Goal: Task Accomplishment & Management: Use online tool/utility

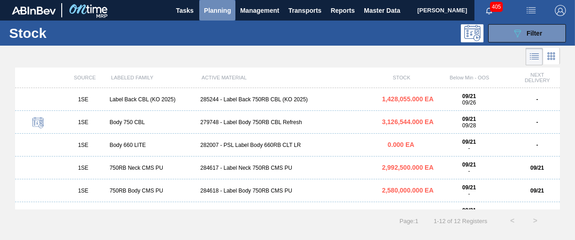
click at [211, 6] on span "Planning" at bounding box center [217, 10] width 27 height 11
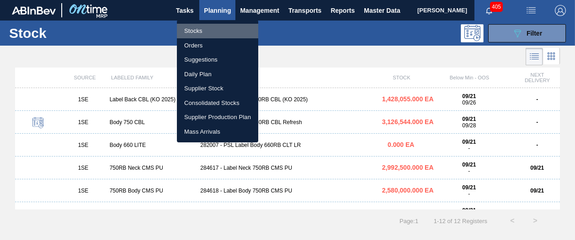
click at [201, 31] on li "Stocks" at bounding box center [217, 31] width 81 height 15
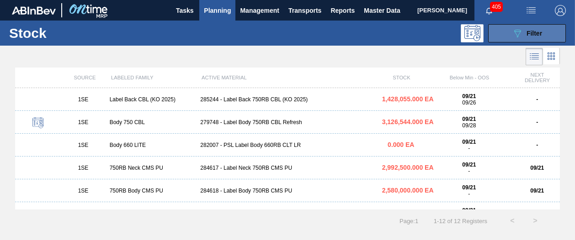
click at [531, 32] on span "Filter" at bounding box center [534, 33] width 16 height 7
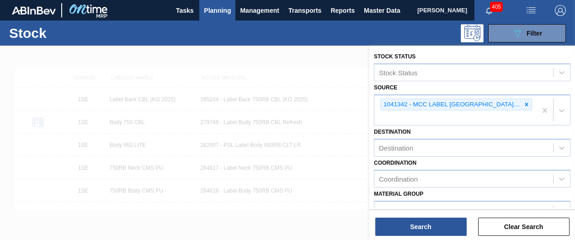
click at [417, 134] on div "Destination Destination" at bounding box center [472, 141] width 196 height 31
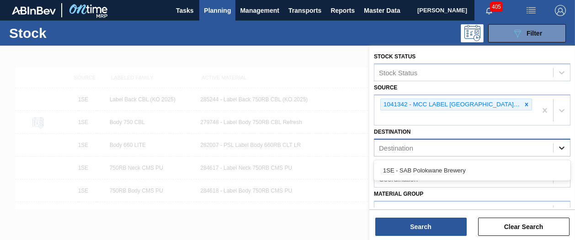
click at [560, 147] on icon at bounding box center [561, 147] width 9 height 9
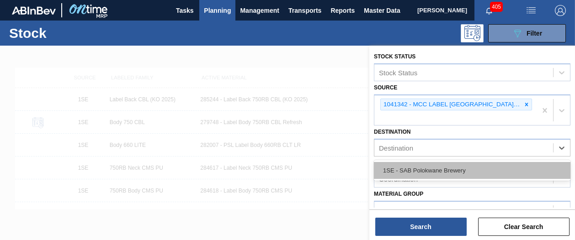
click at [474, 170] on div "1SE - SAB Polokwane Brewery" at bounding box center [472, 170] width 196 height 17
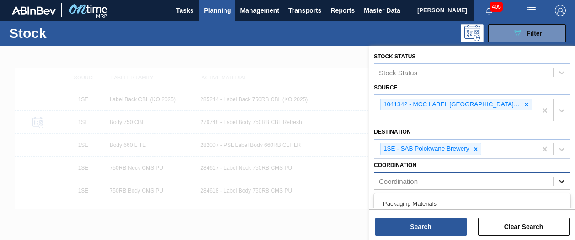
click at [560, 180] on icon at bounding box center [561, 181] width 9 height 9
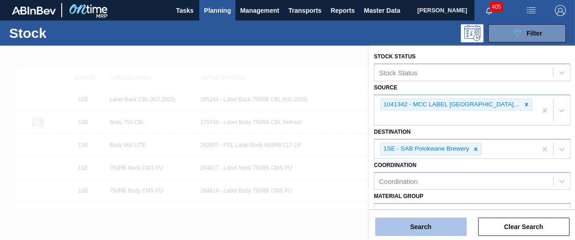
click at [447, 226] on button "Search" at bounding box center [420, 227] width 91 height 18
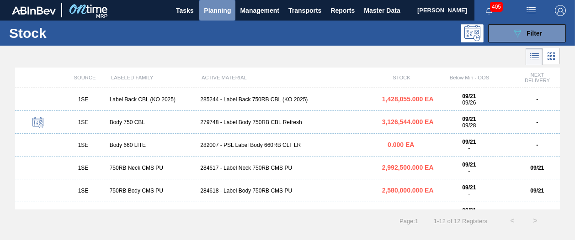
click at [224, 9] on span "Planning" at bounding box center [217, 10] width 27 height 11
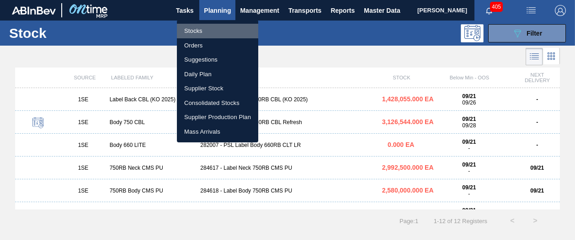
click at [198, 32] on li "Stocks" at bounding box center [217, 31] width 81 height 15
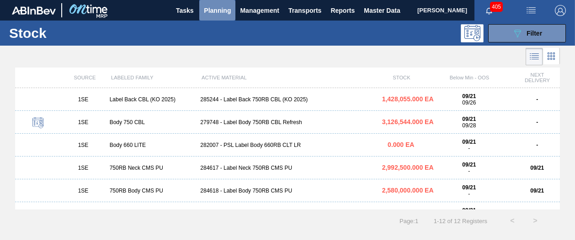
click at [215, 11] on span "Planning" at bounding box center [217, 10] width 27 height 11
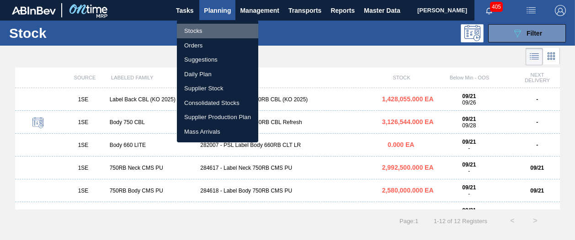
click at [202, 30] on li "Stocks" at bounding box center [217, 31] width 81 height 15
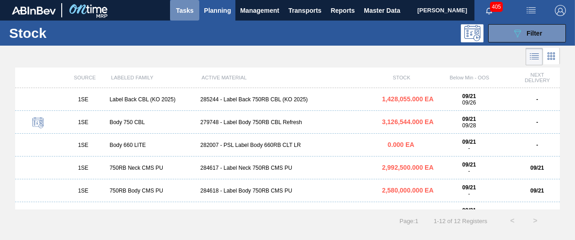
click at [179, 8] on span "Tasks" at bounding box center [185, 10] width 20 height 11
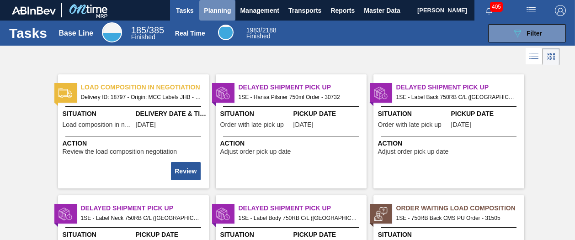
click at [229, 8] on span "Planning" at bounding box center [217, 10] width 27 height 11
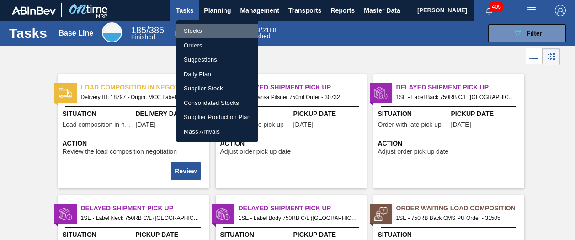
click at [194, 32] on li "Stocks" at bounding box center [216, 31] width 81 height 15
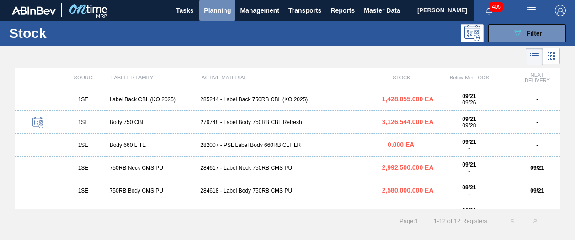
click at [222, 8] on span "Planning" at bounding box center [217, 10] width 27 height 11
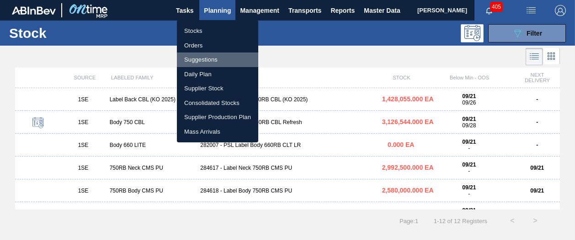
click at [196, 60] on li "Suggestions" at bounding box center [217, 60] width 81 height 15
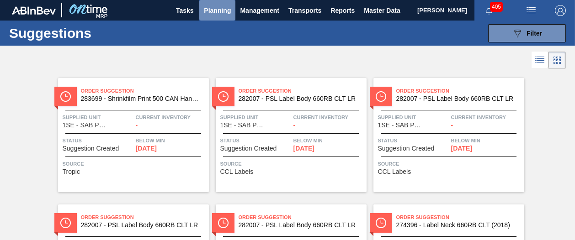
click at [217, 9] on span "Planning" at bounding box center [217, 10] width 27 height 11
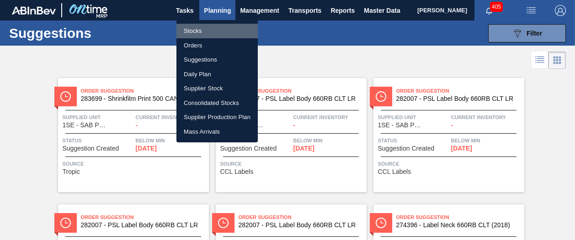
click at [199, 28] on li "Stocks" at bounding box center [216, 31] width 81 height 15
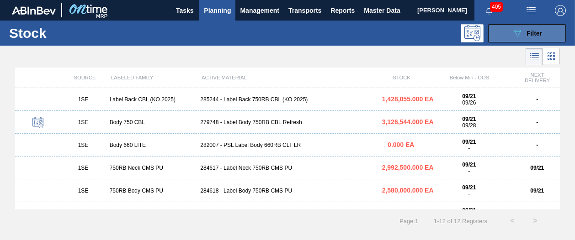
click at [518, 32] on icon "089F7B8B-B2A5-4AFE-B5C0-19BA573D28AC" at bounding box center [517, 33] width 11 height 11
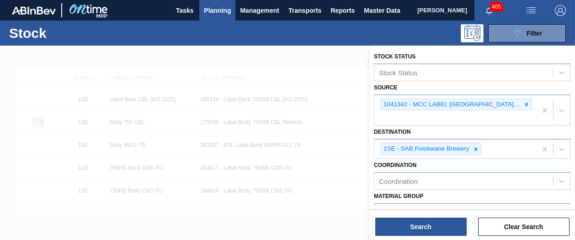
drag, startPoint x: 426, startPoint y: 40, endPoint x: 425, endPoint y: 32, distance: 7.8
click at [425, 32] on div "089F7B8B-B2A5-4AFE-B5C0-19BA573D28AC Filter" at bounding box center [352, 33] width 435 height 18
click at [347, 74] on div at bounding box center [287, 166] width 575 height 240
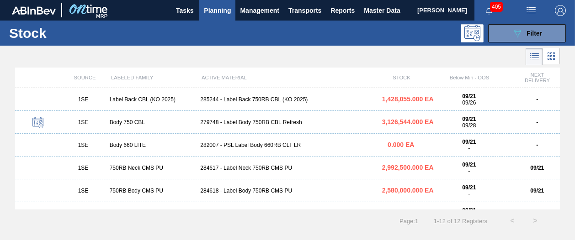
click at [388, 102] on span "1,428,055.000 EA" at bounding box center [408, 98] width 52 height 7
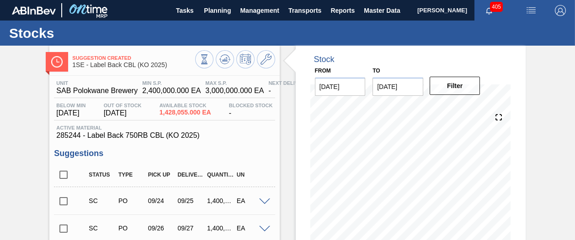
click at [262, 228] on span at bounding box center [264, 229] width 11 height 7
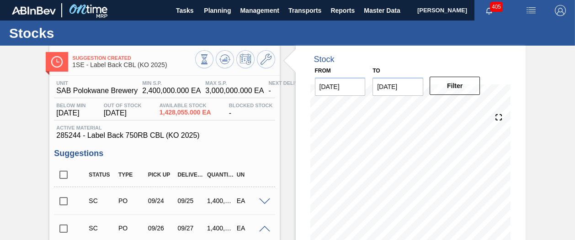
click at [262, 228] on span at bounding box center [264, 229] width 11 height 7
click at [64, 201] on input "checkbox" at bounding box center [63, 201] width 19 height 19
checkbox input "true"
click at [62, 228] on input "checkbox" at bounding box center [63, 228] width 19 height 19
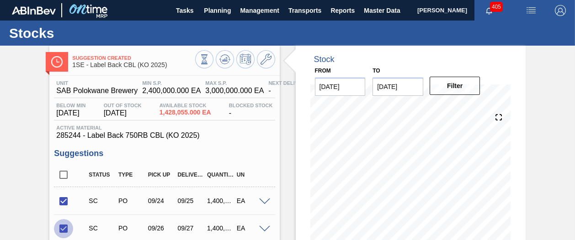
checkbox input "false"
click at [64, 200] on input "checkbox" at bounding box center [63, 201] width 19 height 19
checkbox input "true"
click at [62, 179] on input "checkbox" at bounding box center [63, 174] width 19 height 19
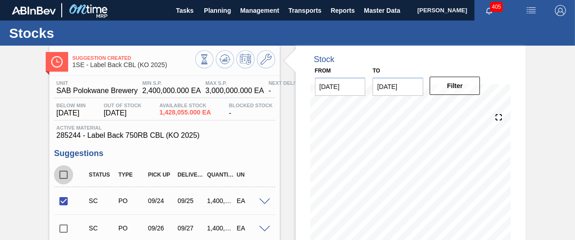
checkbox input "true"
click at [64, 201] on input "checkbox" at bounding box center [63, 201] width 19 height 19
checkbox input "false"
click at [65, 230] on input "checkbox" at bounding box center [63, 228] width 19 height 19
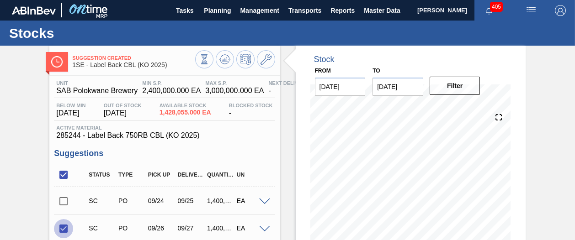
checkbox input "false"
click at [63, 176] on input "checkbox" at bounding box center [63, 174] width 19 height 19
checkbox input "false"
drag, startPoint x: 573, startPoint y: 139, endPoint x: 573, endPoint y: 153, distance: 14.2
click at [573, 153] on div "Suggestion Created 1SE - Label Back CBL (KO 2025) Unit SAB Polokwane Brewery MI…" at bounding box center [287, 219] width 575 height 347
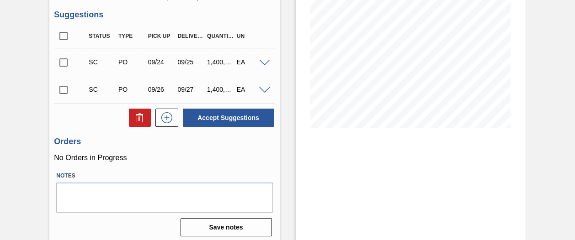
scroll to position [139, 0]
click at [170, 122] on icon at bounding box center [166, 117] width 15 height 11
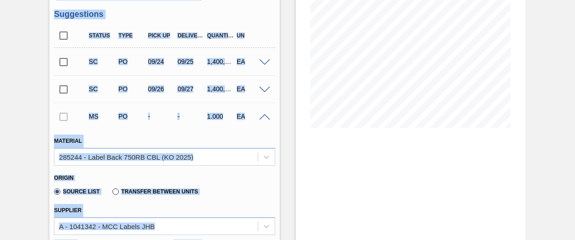
drag, startPoint x: 573, startPoint y: 105, endPoint x: 576, endPoint y: 117, distance: 12.3
click at [574, 0] on html "Tasks Planning Management Transports Reports Master Data [PERSON_NAME] 405 Mark…" at bounding box center [287, 0] width 575 height 0
drag, startPoint x: 576, startPoint y: 117, endPoint x: 538, endPoint y: 134, distance: 41.7
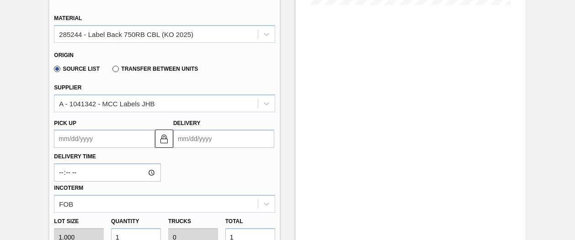
scroll to position [266, 0]
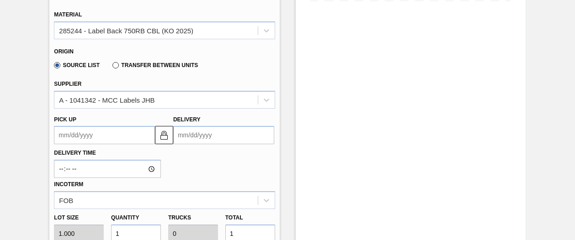
click at [571, 153] on div "Suggestion Created 1SE - Label Back CBL (KO 2025) Unit SAB Polokwane Brewery MI…" at bounding box center [287, 150] width 575 height 740
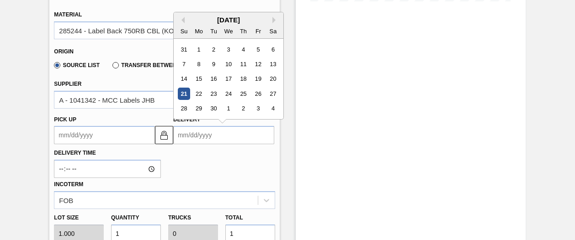
click at [192, 136] on input "Delivery" at bounding box center [223, 135] width 101 height 18
click at [210, 95] on div "23" at bounding box center [213, 94] width 12 height 12
type up3250498905 "[DATE]"
type input "[DATE]"
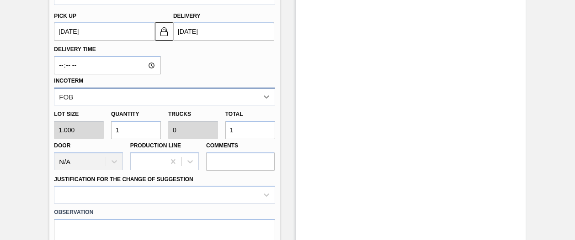
scroll to position [380, 0]
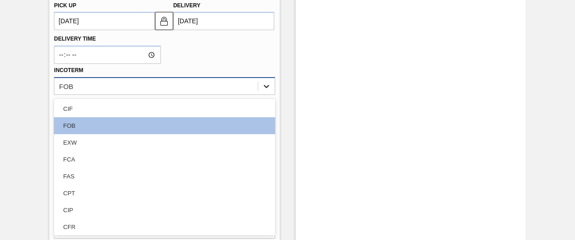
click at [269, 94] on div at bounding box center [266, 86] width 16 height 16
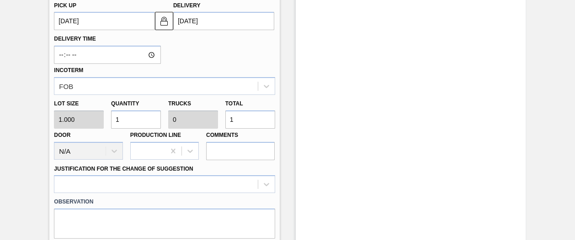
click at [253, 47] on div "Delivery Time Incoterm FOB" at bounding box center [164, 62] width 228 height 65
click at [145, 121] on input "1" at bounding box center [136, 120] width 50 height 18
type input "0"
type input "2"
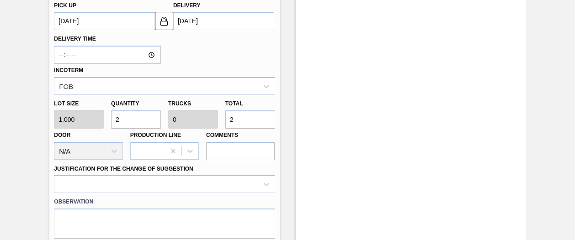
type input "24"
type input "240"
type input "2,400"
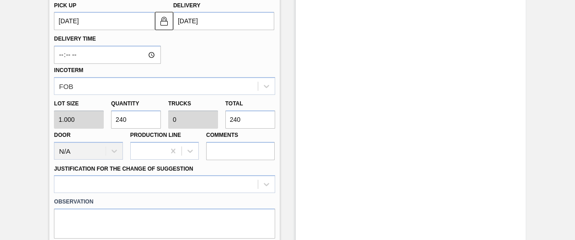
type input "0.001"
type input "2,400"
type input "24,000"
type input "0.01"
type input "24,000"
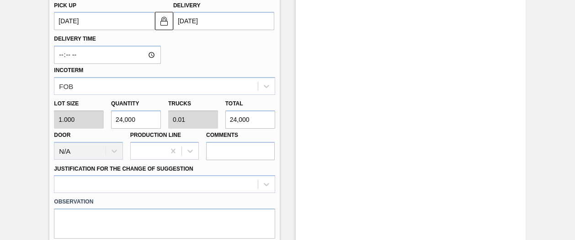
type input "2,400"
type input "0.001"
type input "2,400"
type input "24,000"
type input "0.01"
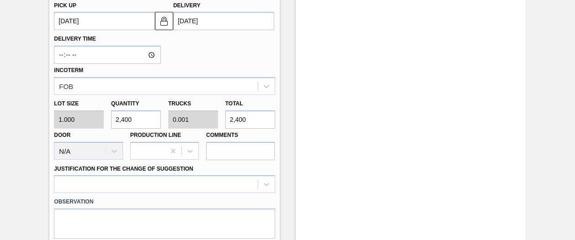
type input "24,000"
type input "240,000"
type input "0.1"
type input "240,000"
type input "2,400,000"
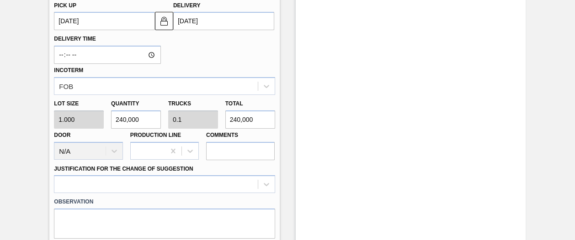
type input "1"
type input "2,400,000"
drag, startPoint x: 326, startPoint y: 223, endPoint x: 418, endPoint y: 153, distance: 115.4
click at [418, 153] on div "Stock From [DATE] to [DATE] Filter 10/05 Stock Projection 934,939 SAP Planning …" at bounding box center [411, 36] width 230 height 740
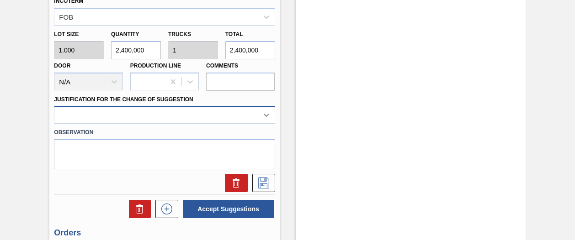
scroll to position [478, 0]
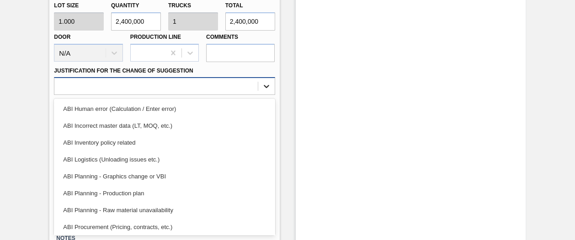
click at [264, 95] on div "option ABI Human error (Calculation / Enter error) focused, 1 of 18. 18 results…" at bounding box center [164, 86] width 221 height 18
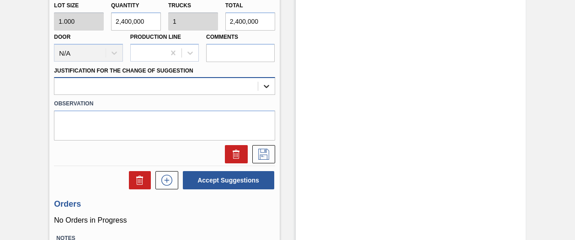
click at [268, 88] on icon at bounding box center [266, 86] width 9 height 9
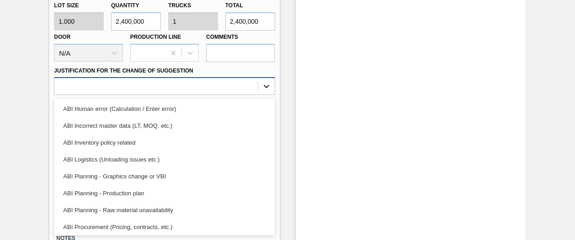
click at [264, 88] on icon at bounding box center [266, 86] width 9 height 9
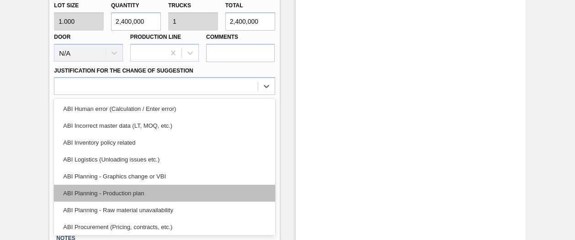
click at [186, 191] on div "ABI Planning - Production plan" at bounding box center [164, 193] width 221 height 17
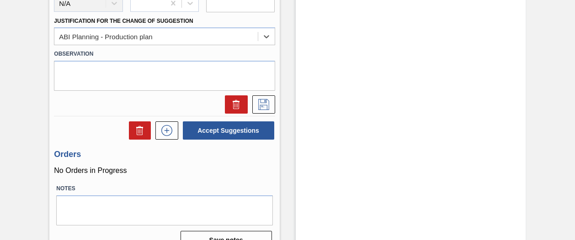
scroll to position [546, 0]
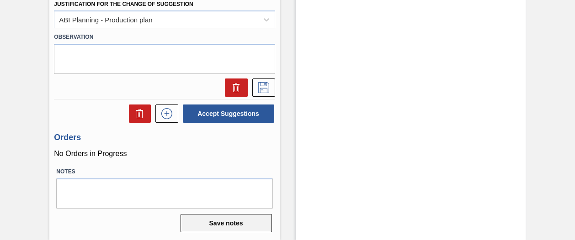
click at [237, 224] on button "Save notes" at bounding box center [225, 223] width 91 height 18
click at [244, 218] on button "Save notes" at bounding box center [225, 223] width 91 height 18
click at [242, 217] on button "Save notes" at bounding box center [225, 223] width 91 height 18
click at [241, 219] on button "Save notes" at bounding box center [225, 223] width 91 height 18
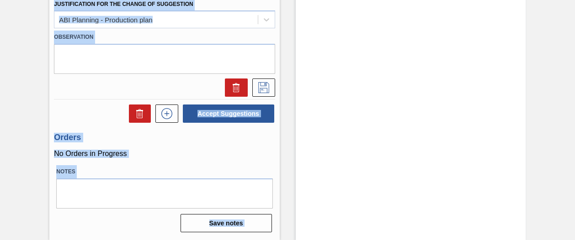
click at [574, 0] on html "Tasks Planning Management Transports Reports Master Data [PERSON_NAME] 405 Mark…" at bounding box center [287, 0] width 575 height 0
drag, startPoint x: 576, startPoint y: 176, endPoint x: 539, endPoint y: 189, distance: 38.9
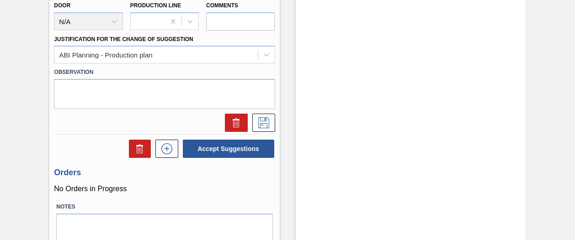
scroll to position [505, 0]
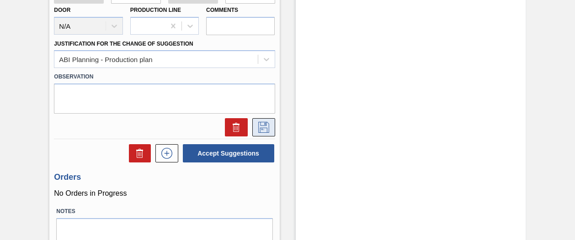
click at [258, 130] on icon at bounding box center [263, 127] width 15 height 11
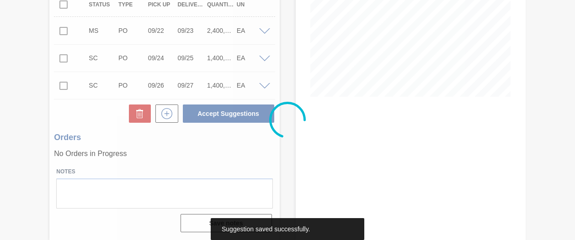
scroll to position [172, 0]
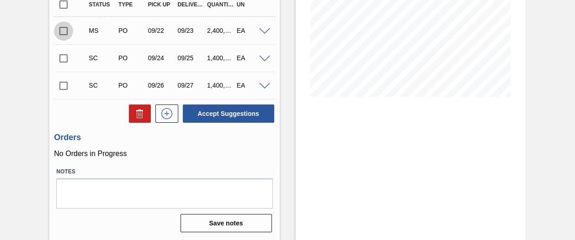
click at [63, 30] on input "checkbox" at bounding box center [63, 30] width 19 height 19
click at [263, 30] on span at bounding box center [264, 31] width 11 height 7
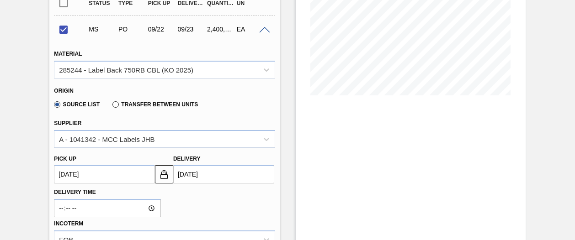
click at [263, 30] on span at bounding box center [264, 30] width 11 height 7
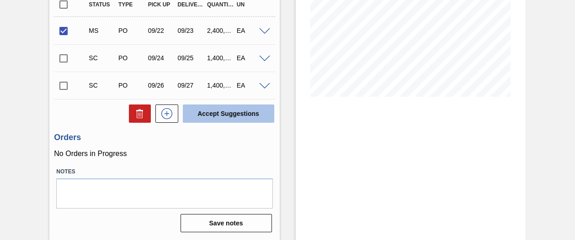
click at [220, 117] on button "Accept Suggestions" at bounding box center [228, 114] width 91 height 18
checkbox input "false"
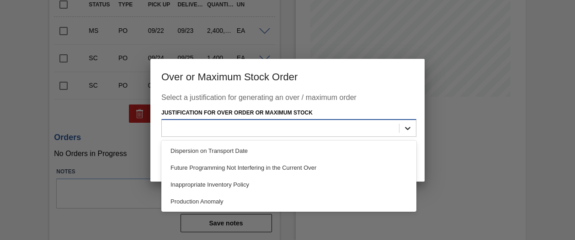
click at [410, 127] on icon at bounding box center [407, 128] width 9 height 9
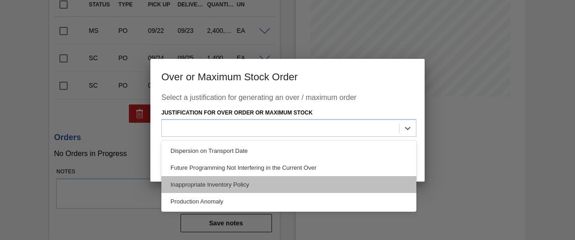
click at [291, 185] on div "Inappropriate Inventory Policy" at bounding box center [288, 184] width 255 height 17
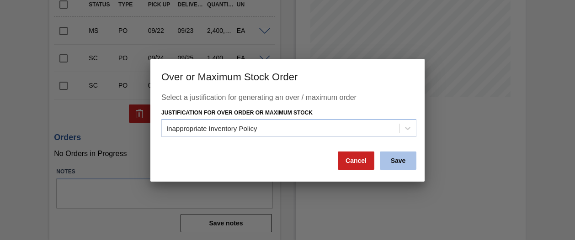
click at [400, 166] on button "Save" at bounding box center [398, 161] width 37 height 18
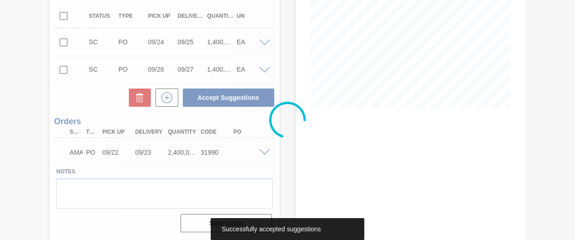
scroll to position [160, 0]
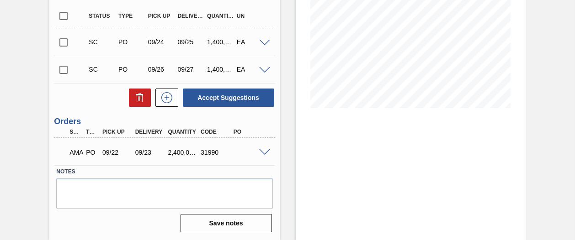
drag, startPoint x: 400, startPoint y: 166, endPoint x: 239, endPoint y: 170, distance: 160.9
click at [239, 170] on div "Awaiting Manager Approval 1SE - Label Back CBL (KO 2025) Unit SAB Polokwane Bre…" at bounding box center [287, 64] width 575 height 354
click at [263, 150] on span at bounding box center [264, 152] width 11 height 7
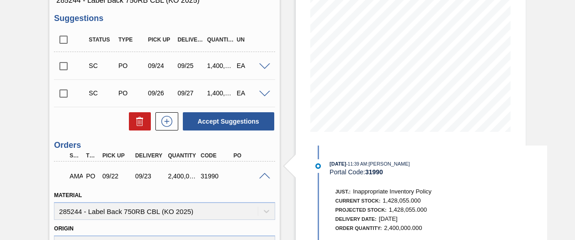
scroll to position [146, 0]
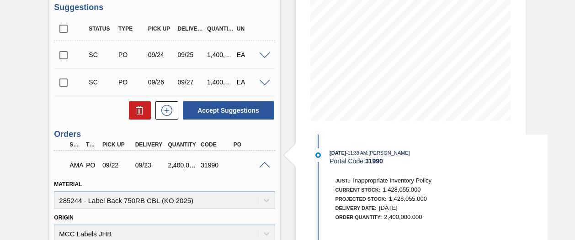
click at [263, 164] on span at bounding box center [264, 165] width 11 height 7
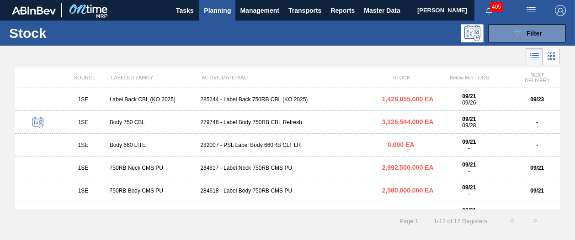
click at [278, 122] on div "279748 - Label Body 750RB CBL Refresh" at bounding box center [286, 122] width 181 height 6
click at [278, 122] on main "Tasks Planning Management Transports Reports Master Data Shimi Mahole 405 Mark …" at bounding box center [287, 120] width 575 height 240
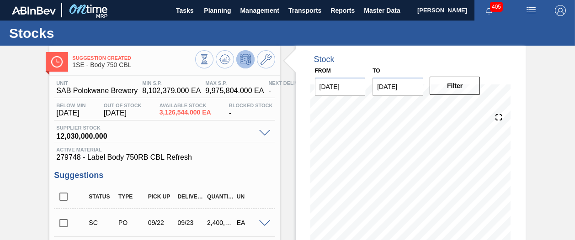
click at [280, 159] on div "Stock From [DATE] to [DATE] Filter" at bounding box center [403, 239] width 246 height 387
click at [223, 9] on span "Planning" at bounding box center [217, 10] width 27 height 11
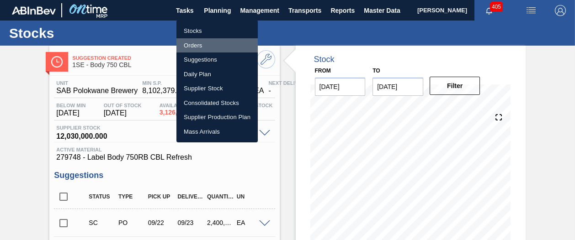
click at [209, 43] on li "Orders" at bounding box center [216, 45] width 81 height 15
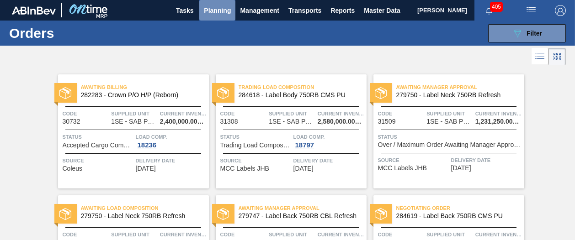
click at [221, 13] on span "Planning" at bounding box center [217, 10] width 27 height 11
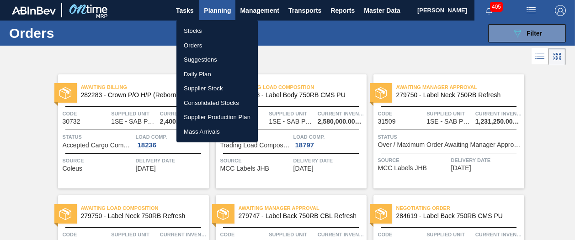
click at [221, 13] on div at bounding box center [287, 120] width 575 height 240
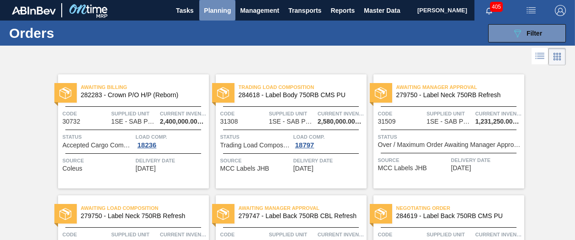
click at [214, 11] on span "Planning" at bounding box center [217, 10] width 27 height 11
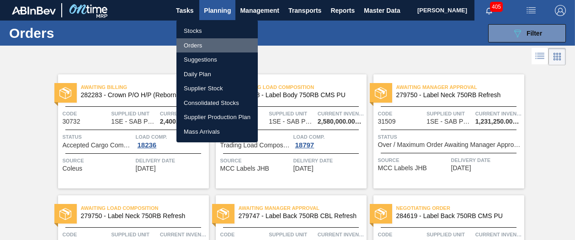
click at [196, 46] on li "Orders" at bounding box center [216, 45] width 81 height 15
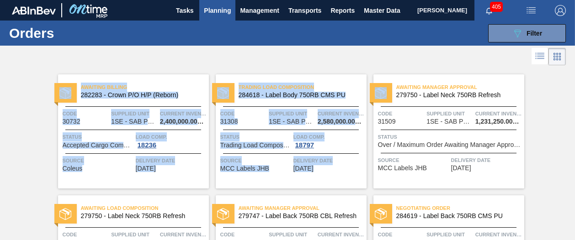
drag, startPoint x: 573, startPoint y: 63, endPoint x: 574, endPoint y: 81, distance: 18.3
click at [574, 81] on main "Tasks Planning Management Transports Reports Master Data Shimi Mahole 405 Mark …" at bounding box center [287, 120] width 575 height 240
drag, startPoint x: 574, startPoint y: 81, endPoint x: 552, endPoint y: 128, distance: 52.1
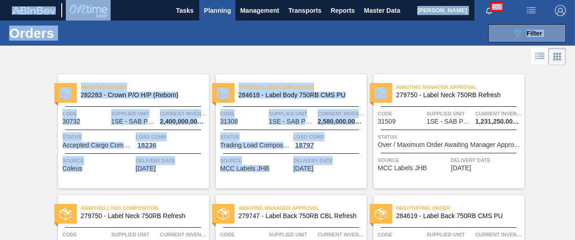
drag, startPoint x: 573, startPoint y: 71, endPoint x: 577, endPoint y: 90, distance: 19.5
click at [574, 0] on html "Tasks Planning Management Transports Reports Master Data Shimi Mahole 405 Mark …" at bounding box center [287, 0] width 575 height 0
drag, startPoint x: 577, startPoint y: 90, endPoint x: 557, endPoint y: 120, distance: 36.2
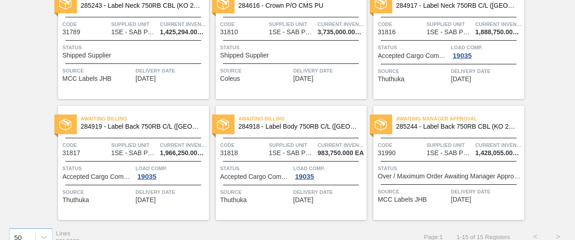
scroll to position [466, 0]
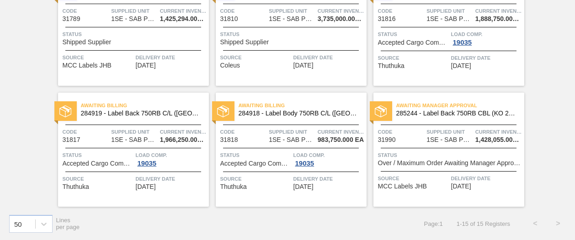
click at [410, 161] on span "Over / Maximum Order Awaiting Manager Approval" at bounding box center [450, 163] width 144 height 7
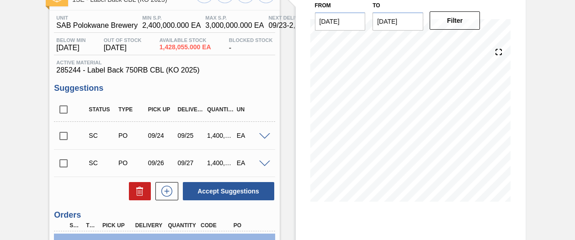
scroll to position [67, 0]
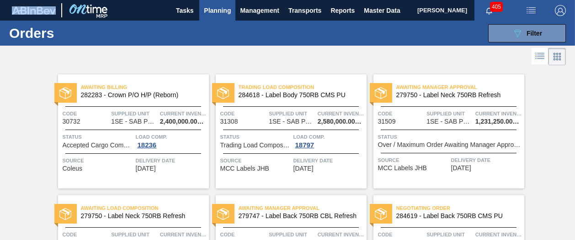
click at [286, 217] on span "279747 - Label Back 750RB CBL Refresh" at bounding box center [299, 216] width 121 height 7
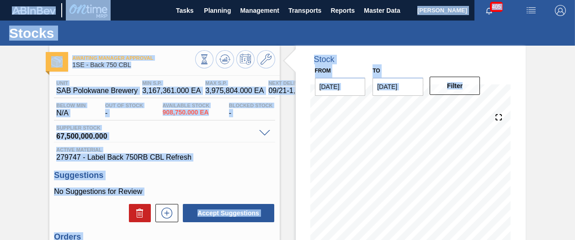
drag, startPoint x: 573, startPoint y: 104, endPoint x: 576, endPoint y: 158, distance: 53.6
click at [574, 0] on html "Tasks Planning Management Transports Reports Master Data [PERSON_NAME] 405 Mark…" at bounding box center [287, 0] width 575 height 0
drag, startPoint x: 576, startPoint y: 158, endPoint x: 559, endPoint y: 156, distance: 17.0
click at [559, 156] on div "Awaiting Manager Approval 1SE - Back 750 CBL Unit SAB Polokwane Brewery MIN S.P…" at bounding box center [287, 219] width 575 height 347
click at [565, 157] on div "Awaiting Manager Approval 1SE - Back 750 CBL Unit SAB Polokwane Brewery MIN S.P…" at bounding box center [287, 219] width 575 height 347
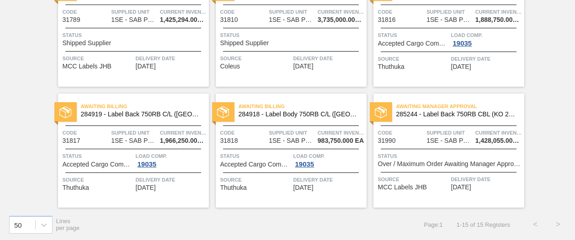
scroll to position [466, 0]
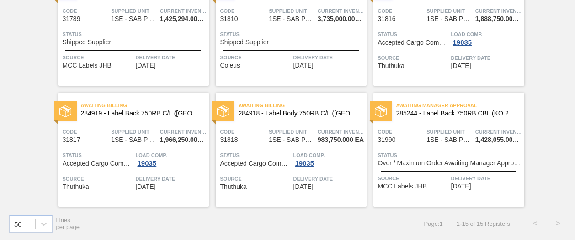
click at [504, 197] on div "Awaiting Manager Approval 285244 - Label Back 750RB CBL (KO 2025) Code 31990 Su…" at bounding box center [448, 150] width 151 height 114
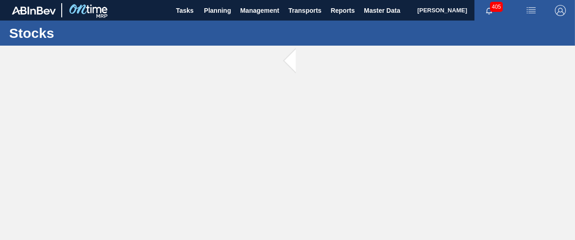
click at [504, 197] on main "Tasks Planning Management Transports Reports Master Data [PERSON_NAME] 405 Mark…" at bounding box center [287, 120] width 575 height 240
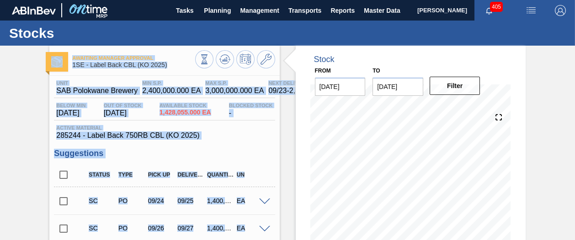
click at [258, 140] on span "285244 - Label Back 750RB CBL (KO 2025)" at bounding box center [164, 136] width 216 height 8
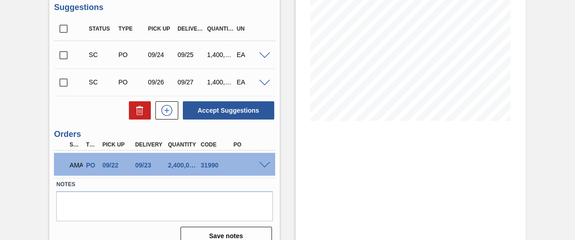
scroll to position [160, 0]
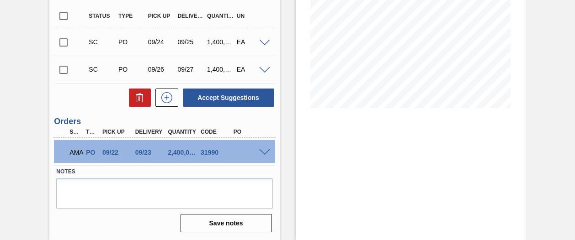
click at [264, 150] on span at bounding box center [264, 152] width 11 height 7
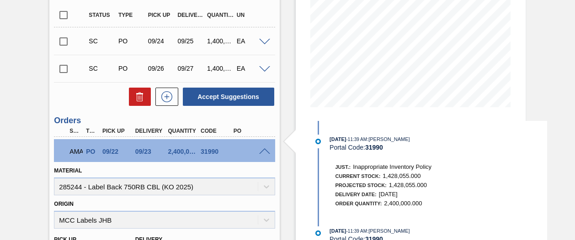
drag, startPoint x: 573, startPoint y: 96, endPoint x: 564, endPoint y: 69, distance: 28.0
click at [564, 69] on div "Awaiting Manager Approval 1SE - Label Back CBL (KO 2025) Unit SAB Polokwane Bre…" at bounding box center [287, 173] width 575 height 575
click at [557, 93] on div "Awaiting Manager Approval 1SE - Label Back CBL (KO 2025) Unit SAB Polokwane Bre…" at bounding box center [287, 173] width 575 height 575
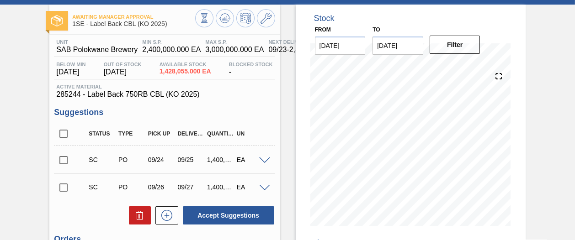
scroll to position [0, 0]
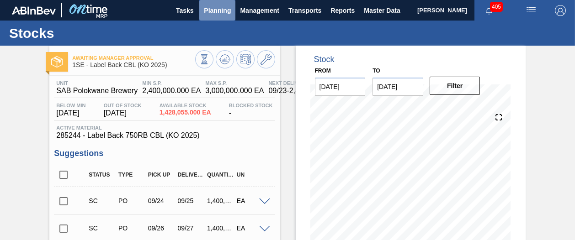
click at [220, 10] on span "Planning" at bounding box center [217, 10] width 27 height 11
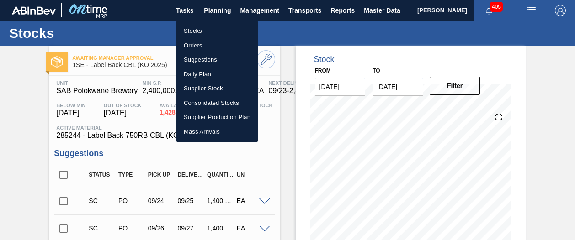
click at [201, 31] on li "Stocks" at bounding box center [216, 31] width 81 height 15
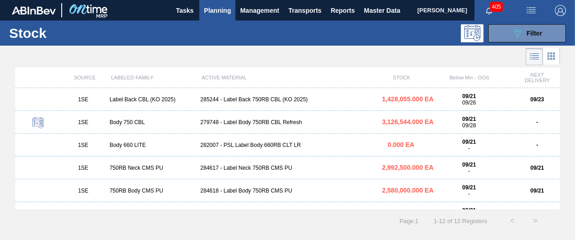
drag, startPoint x: 560, startPoint y: 135, endPoint x: 560, endPoint y: 153, distance: 17.8
click at [560, 153] on div "SOURCE LABELED FAMILY ACTIVE MATERIAL STOCK Below Min - OOS NEXT DELIVERY 1SE L…" at bounding box center [287, 139] width 575 height 142
click at [559, 138] on div "1SE Label Back CBL (KO 2025) 285244 - Label Back 750RB CBL (KO 2025) 1,428,055.…" at bounding box center [287, 149] width 545 height 122
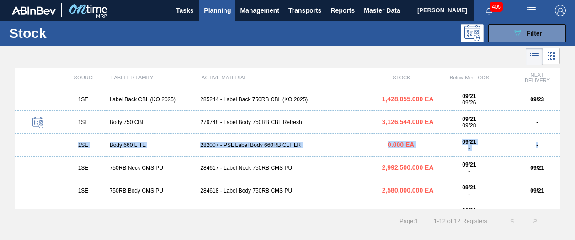
drag, startPoint x: 561, startPoint y: 132, endPoint x: 564, endPoint y: 152, distance: 20.4
click at [564, 152] on div "SOURCE LABELED FAMILY ACTIVE MATERIAL STOCK Below Min - OOS NEXT DELIVERY 1SE L…" at bounding box center [287, 139] width 575 height 142
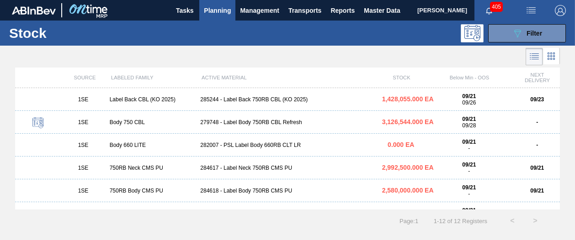
drag, startPoint x: 564, startPoint y: 152, endPoint x: 518, endPoint y: 123, distance: 54.6
click at [518, 123] on div "-" at bounding box center [536, 122] width 45 height 6
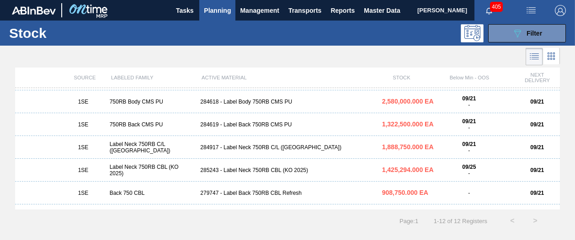
scroll to position [90, 0]
click at [245, 166] on div "1SE Label Neck 750RB CBL (KO 2025) 285243 - Label Neck 750RB CBL (KO 2025) 1,42…" at bounding box center [287, 169] width 545 height 23
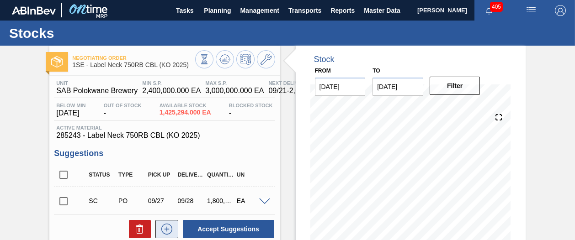
click at [164, 231] on icon at bounding box center [166, 229] width 15 height 11
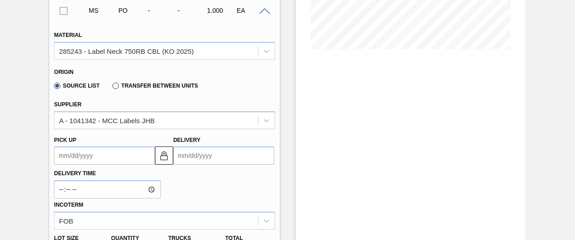
scroll to position [219, 0]
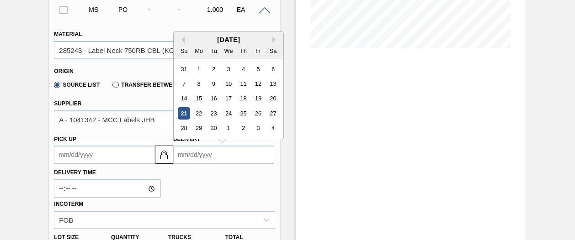
click at [254, 156] on input "Delivery" at bounding box center [223, 155] width 101 height 18
click at [209, 118] on div "23" at bounding box center [213, 113] width 12 height 12
type up3250498906 "[DATE]"
type input "[DATE]"
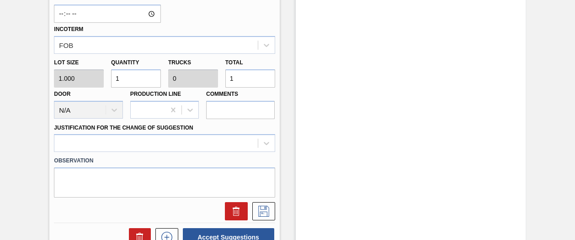
scroll to position [395, 0]
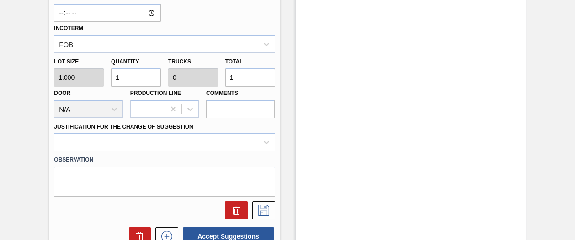
click at [128, 80] on input "1" at bounding box center [136, 78] width 50 height 18
type input "0"
type input "2"
type input "24"
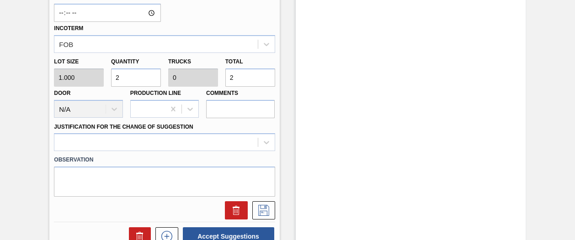
type input "24"
type input "240"
type input "2,400"
type input "0.001"
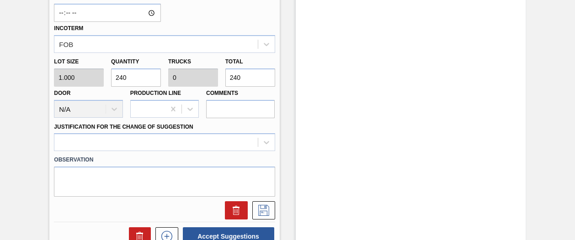
type input "2,400"
type input "24,000"
type input "0.01"
type input "24,000"
type input "240,000"
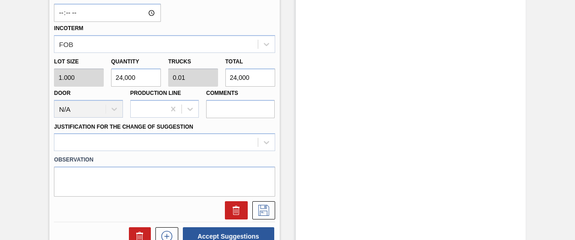
type input "0.1"
type input "240,000"
type input "2,400,000"
type input "1"
type input "2,400,000"
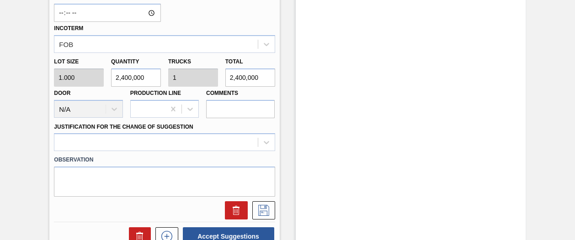
type input "24,000,000"
type input "10"
type input "24,000,000"
type input "2,400,000"
type input "1"
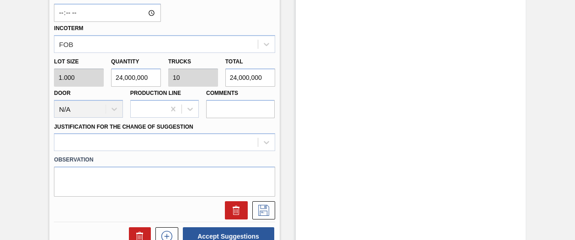
type input "2,400,000"
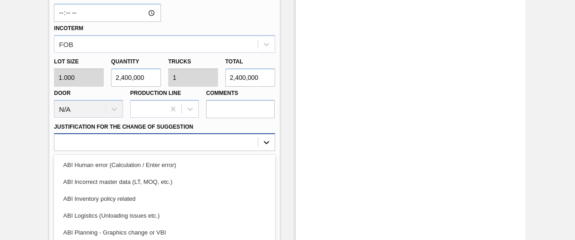
scroll to position [451, 0]
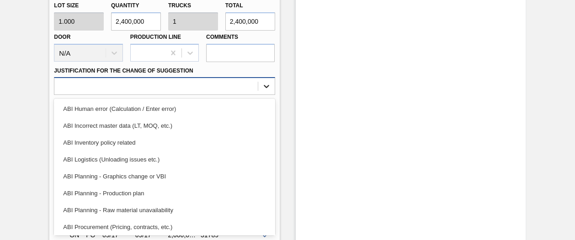
click at [263, 95] on div "option ABI Inventory policy related focused, 3 of 18. 18 results available. Use…" at bounding box center [164, 86] width 221 height 18
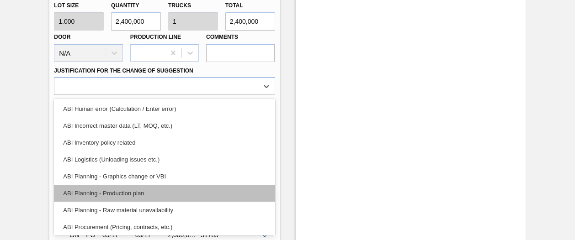
click at [198, 194] on div "ABI Planning - Production plan" at bounding box center [164, 193] width 221 height 17
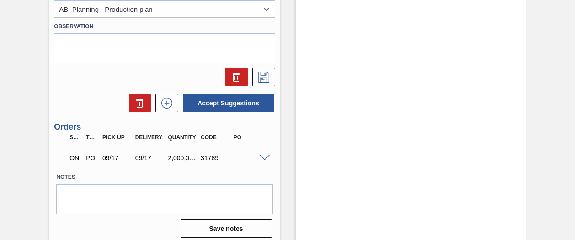
scroll to position [534, 0]
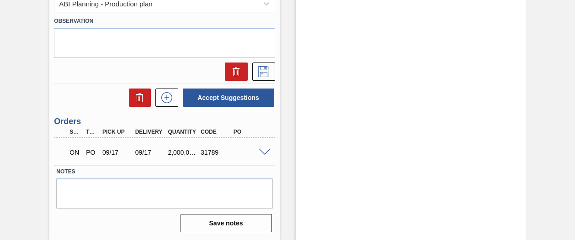
drag, startPoint x: 573, startPoint y: 214, endPoint x: 574, endPoint y: 201, distance: 12.8
click at [574, 201] on main "Tasks Planning Management Transports Reports Master Data Shimi Mahole 405 Mark …" at bounding box center [287, 120] width 575 height 240
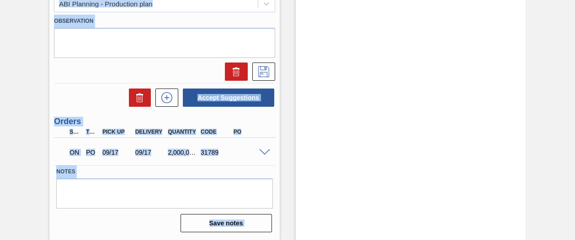
drag, startPoint x: 573, startPoint y: 202, endPoint x: 577, endPoint y: 187, distance: 15.5
click at [574, 0] on html "Tasks Planning Management Transports Reports Master Data Shimi Mahole 405 Mark …" at bounding box center [287, 0] width 575 height 0
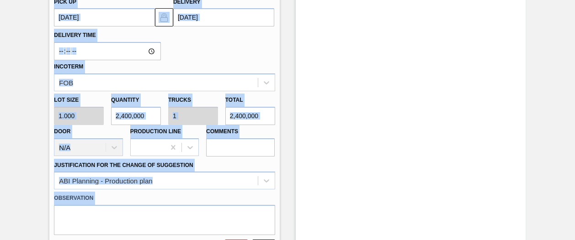
scroll to position [353, 0]
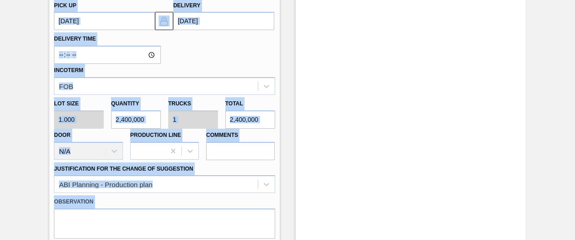
click at [408, 199] on div "Stock From [DATE] to [DATE] Filter 10/05 Stock Projection 1,928,898 SAP Plannin…" at bounding box center [411, 57] width 230 height 728
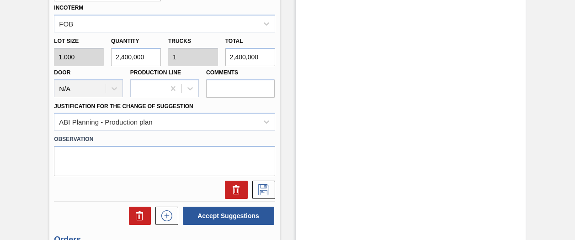
scroll to position [416, 0]
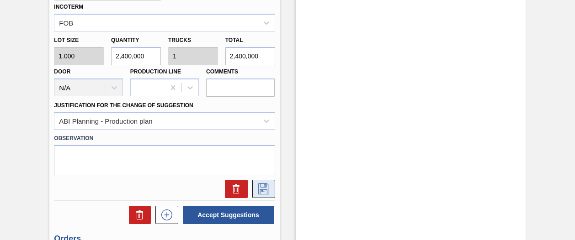
click at [269, 189] on icon at bounding box center [263, 189] width 15 height 11
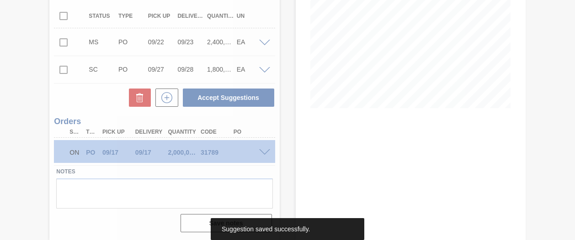
scroll to position [160, 0]
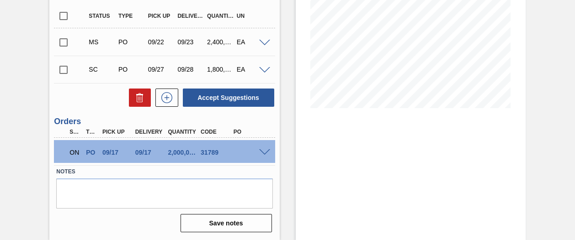
click at [261, 148] on div at bounding box center [266, 151] width 18 height 7
click at [262, 152] on span at bounding box center [264, 152] width 11 height 7
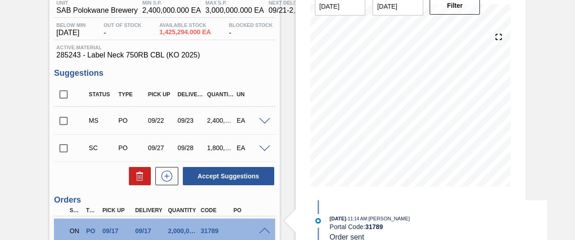
scroll to position [79, 0]
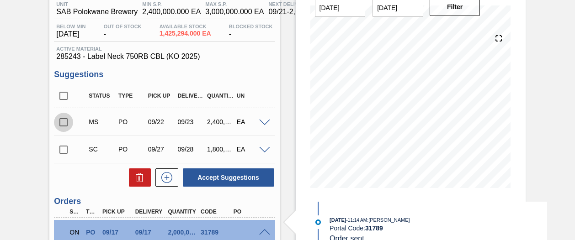
click at [65, 124] on input "checkbox" at bounding box center [63, 122] width 19 height 19
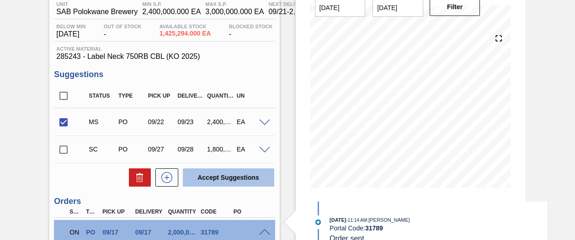
click at [227, 175] on button "Accept Suggestions" at bounding box center [228, 178] width 91 height 18
checkbox input "false"
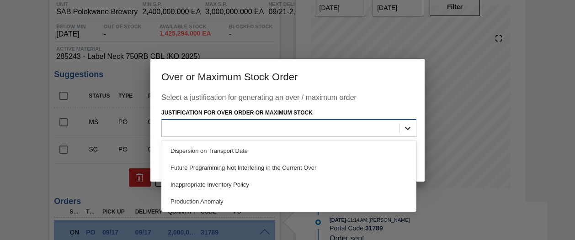
click at [406, 128] on icon at bounding box center [407, 128] width 5 height 3
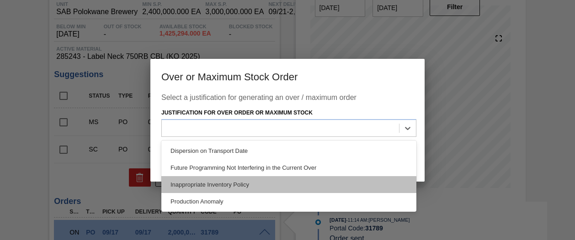
click at [314, 186] on div "Inappropriate Inventory Policy" at bounding box center [288, 184] width 255 height 17
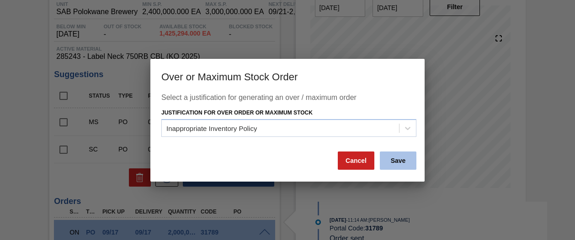
click at [399, 164] on button "Save" at bounding box center [398, 161] width 37 height 18
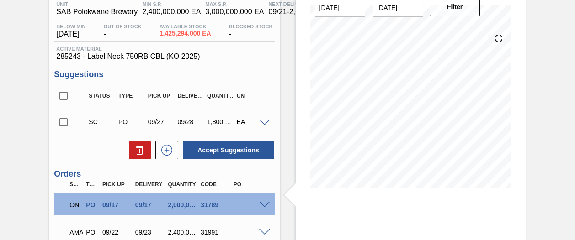
drag, startPoint x: 573, startPoint y: 178, endPoint x: 570, endPoint y: 189, distance: 11.4
click at [569, 194] on div "Negotiating Order 1SE - Label Neck 750RB CBL (KO 2025) Unit SAB Polokwane Brewe…" at bounding box center [287, 144] width 575 height 354
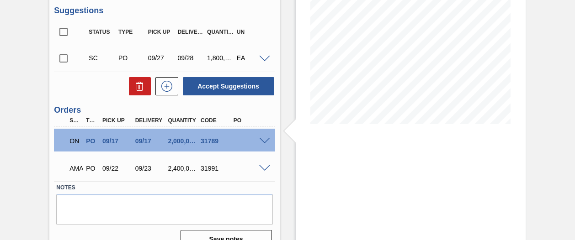
scroll to position [143, 0]
click at [570, 120] on div "Negotiating Order 1SE - Label Neck 750RB CBL (KO 2025) Unit SAB Polokwane Brewe…" at bounding box center [287, 79] width 575 height 354
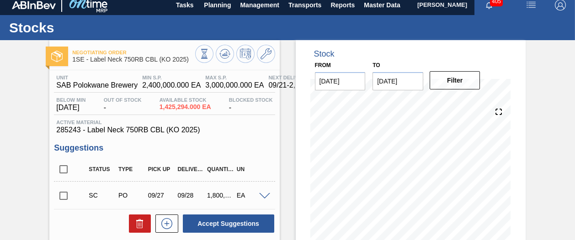
scroll to position [0, 0]
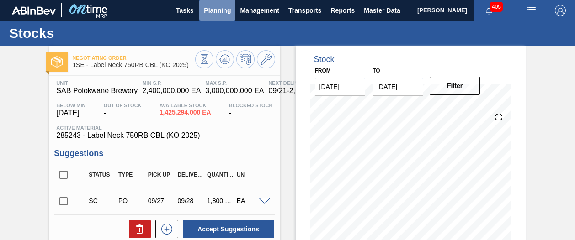
click at [222, 9] on span "Planning" at bounding box center [217, 10] width 27 height 11
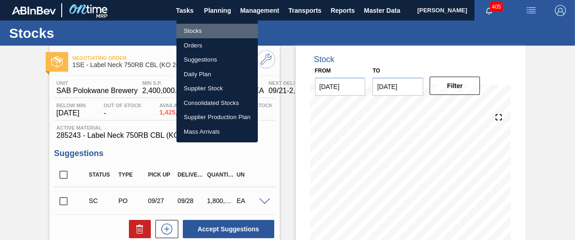
click at [193, 27] on li "Stocks" at bounding box center [216, 31] width 81 height 15
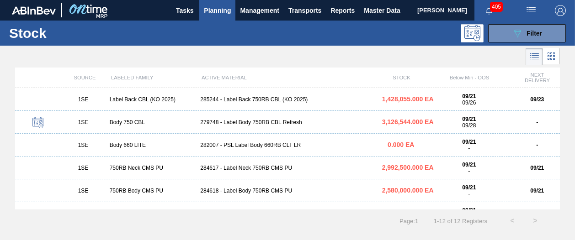
click at [285, 124] on div "279748 - Label Body 750RB CBL Refresh" at bounding box center [286, 122] width 181 height 6
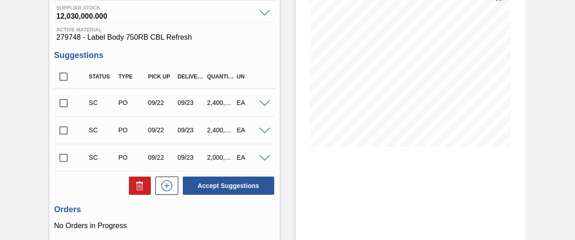
scroll to position [121, 0]
click at [163, 190] on icon at bounding box center [166, 185] width 11 height 11
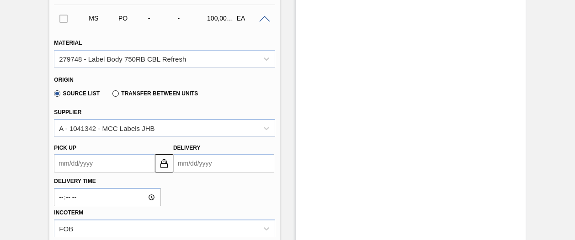
scroll to position [288, 0]
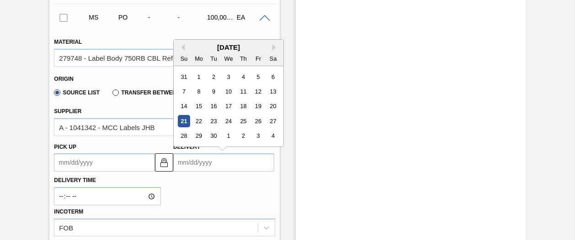
click at [241, 163] on input "Delivery" at bounding box center [223, 163] width 101 height 18
click at [212, 124] on div "23" at bounding box center [213, 121] width 12 height 12
type up3250498907 "[DATE]"
type input "[DATE]"
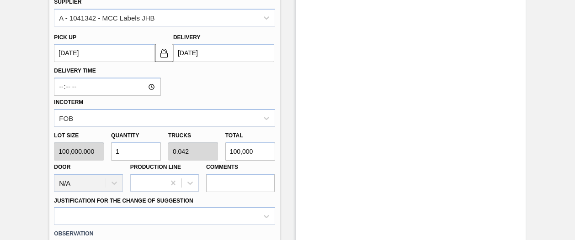
scroll to position [398, 0]
click at [129, 152] on input "1" at bounding box center [136, 151] width 50 height 18
type input "0"
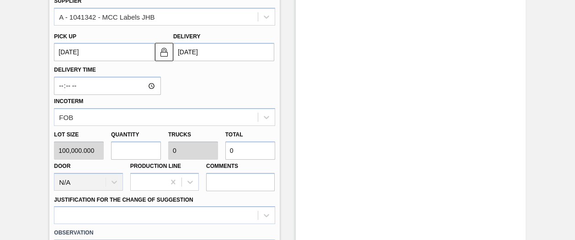
type input "1"
type input "0.042"
type input "100,000"
type input "12"
type input "0.5"
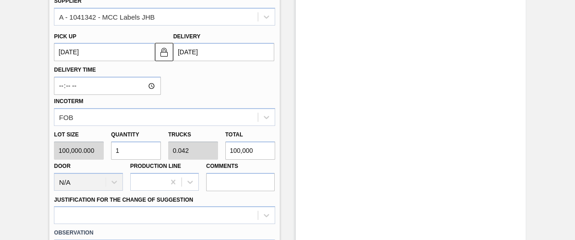
type input "1,200,000"
type input "120"
type input "5"
type input "12,000,000"
type input "1,200"
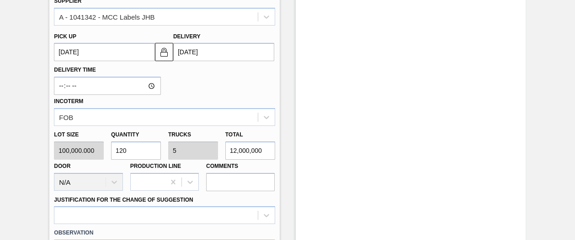
type input "50"
type input "120,000,000"
type input "12,000"
type input "500"
type input "1,200,000,000"
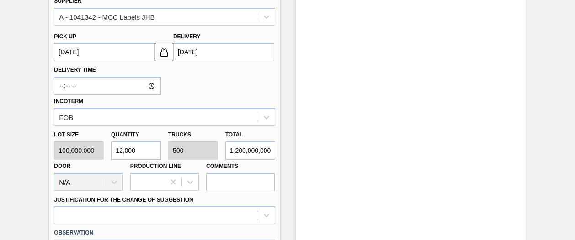
type input "1,200"
type input "50"
type input "120,000,000"
type input "12,000"
type input "500"
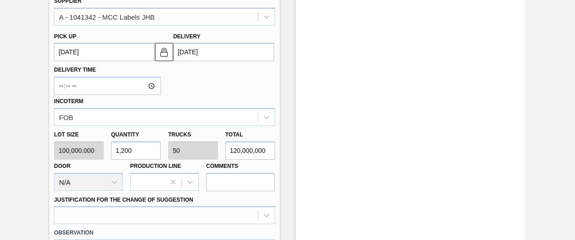
type input "1,200,000,000"
type input "120,000"
type input "5,000"
type input "12,000,000,000"
type input "1,200,000"
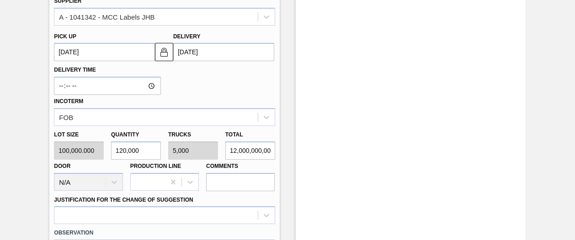
type input "50,000"
type input "120,000,000,000"
type input "1,200,000"
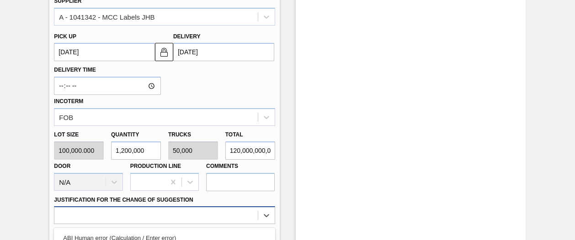
scroll to position [528, 0]
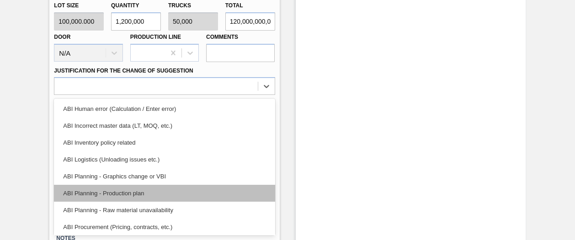
drag, startPoint x: 190, startPoint y: 225, endPoint x: 202, endPoint y: 194, distance: 33.3
click at [202, 95] on div "option ABI Planning - Production plan focused, 6 of 18. 18 results available. U…" at bounding box center [164, 86] width 221 height 18
click at [202, 194] on div "ABI Planning - Production plan" at bounding box center [164, 193] width 221 height 17
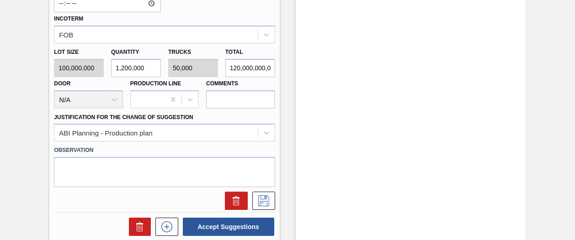
scroll to position [493, 0]
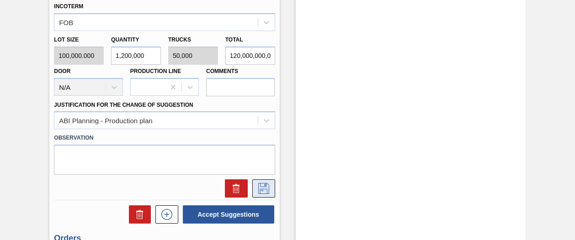
click at [263, 189] on icon at bounding box center [263, 188] width 15 height 11
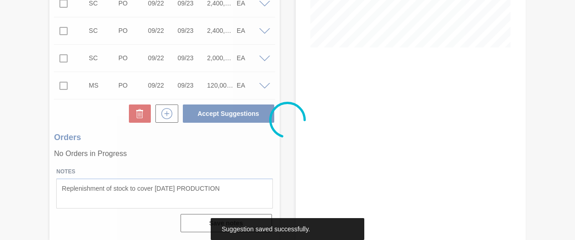
scroll to position [221, 0]
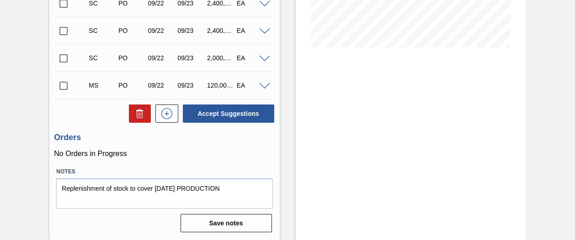
click at [260, 86] on span at bounding box center [264, 86] width 11 height 7
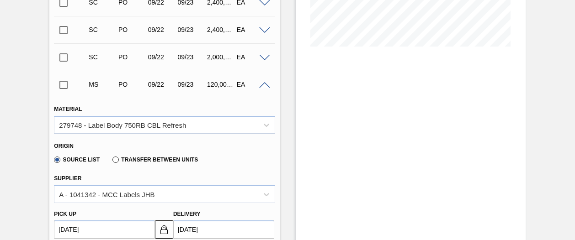
click at [260, 86] on span at bounding box center [264, 85] width 11 height 7
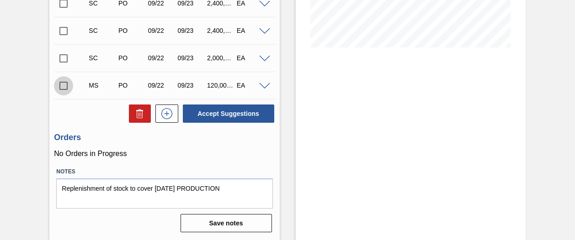
click at [63, 86] on input "checkbox" at bounding box center [63, 85] width 19 height 19
click at [136, 112] on icon at bounding box center [139, 113] width 11 height 11
checkbox input "false"
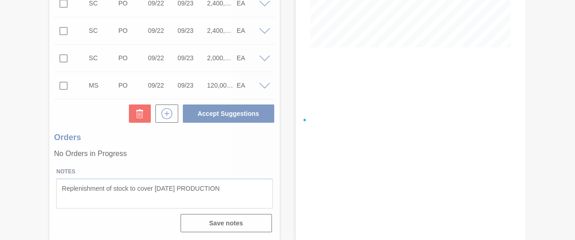
scroll to position [193, 0]
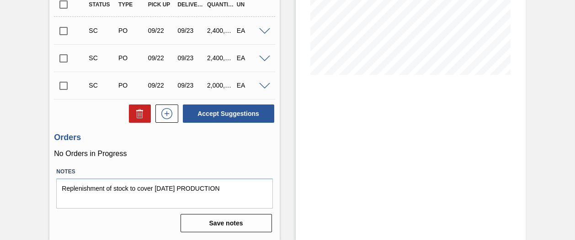
click at [267, 85] on span at bounding box center [264, 86] width 11 height 7
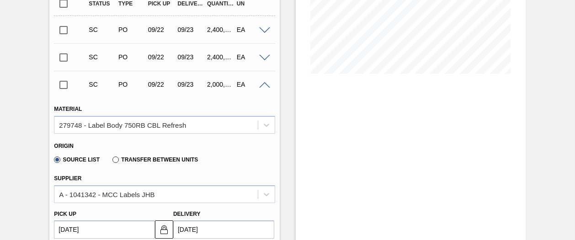
drag, startPoint x: 573, startPoint y: 105, endPoint x: 568, endPoint y: 167, distance: 62.3
click at [568, 167] on div "Suggestion Created 1SE - Body 750 CBL Unit SAB Polokwane Brewery MIN S.P. 8,102…" at bounding box center [287, 216] width 575 height 728
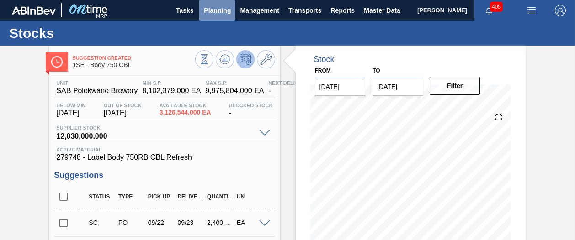
click at [210, 5] on span "Planning" at bounding box center [217, 10] width 27 height 11
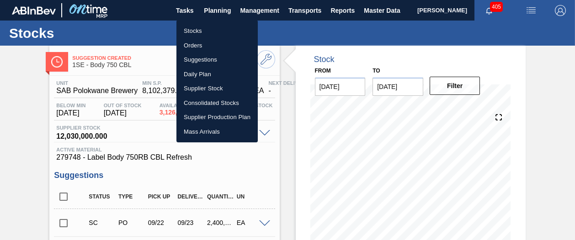
click at [200, 30] on li "Stocks" at bounding box center [216, 31] width 81 height 15
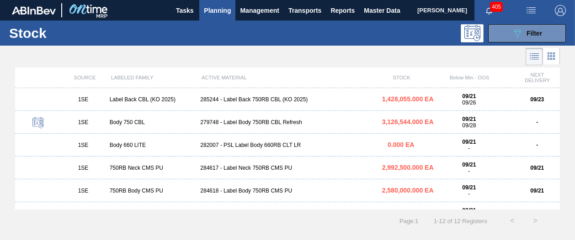
click at [123, 120] on div "Body 750 CBL" at bounding box center [151, 122] width 91 height 6
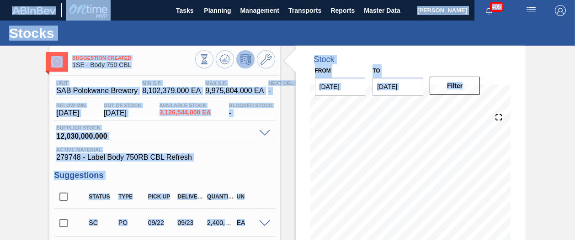
drag, startPoint x: 572, startPoint y: 124, endPoint x: 577, endPoint y: 160, distance: 36.4
click at [574, 0] on html "Tasks Planning Management Transports Reports Master Data Shimi Mahole 405 Mark …" at bounding box center [287, 0] width 575 height 0
drag, startPoint x: 577, startPoint y: 160, endPoint x: 561, endPoint y: 188, distance: 31.5
click at [561, 188] on div "Suggestion Created 1SE - Body 750 CBL Unit SAB Polokwane Brewery MIN S.P. 8,102…" at bounding box center [287, 239] width 575 height 387
click at [551, 141] on div "Suggestion Created 1SE - Body 750 CBL Unit SAB Polokwane Brewery MIN S.P. 8,102…" at bounding box center [287, 239] width 575 height 387
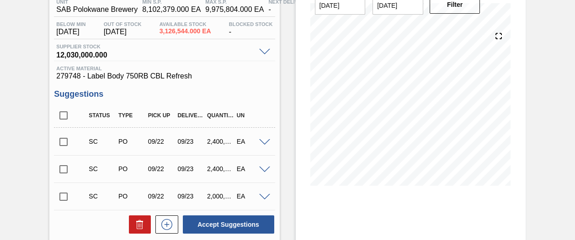
scroll to position [80, 0]
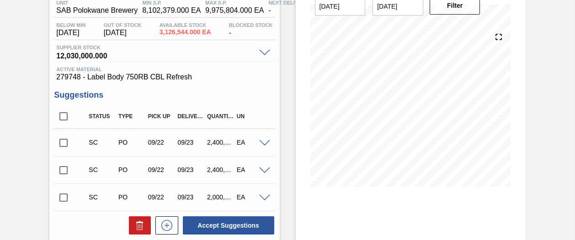
click at [63, 144] on input "checkbox" at bounding box center [63, 142] width 19 height 19
click at [143, 227] on icon at bounding box center [139, 225] width 11 height 11
checkbox input "false"
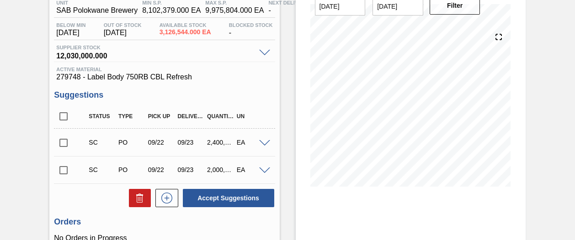
click at [63, 143] on input "checkbox" at bounding box center [63, 142] width 19 height 19
checkbox input "true"
click at [137, 196] on icon at bounding box center [139, 195] width 7 height 1
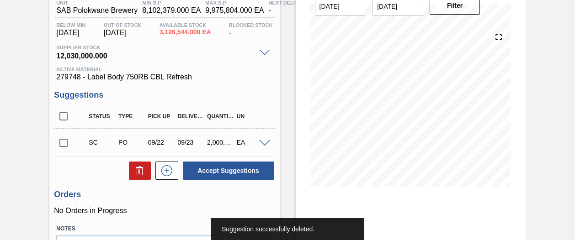
click at [66, 145] on input "checkbox" at bounding box center [63, 142] width 19 height 19
checkbox input "true"
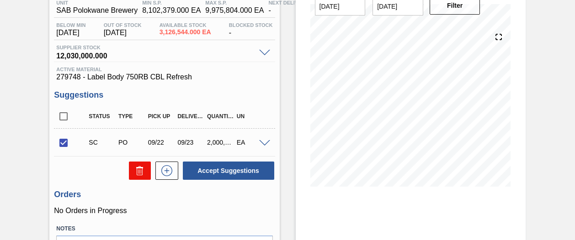
click at [134, 172] on icon at bounding box center [139, 170] width 11 height 11
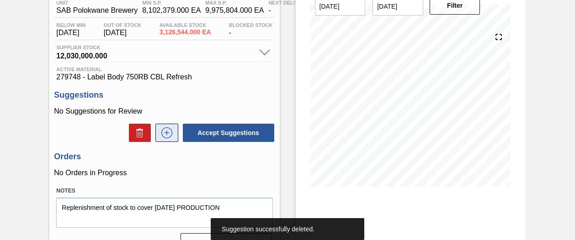
click at [168, 133] on icon at bounding box center [166, 132] width 15 height 11
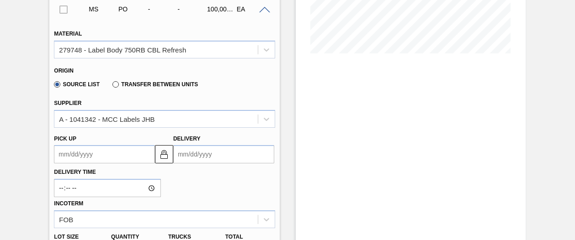
scroll to position [222, 0]
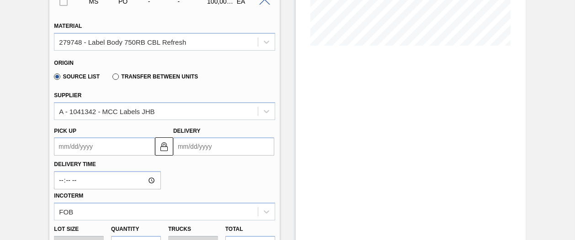
click at [209, 150] on input "Delivery" at bounding box center [223, 147] width 101 height 18
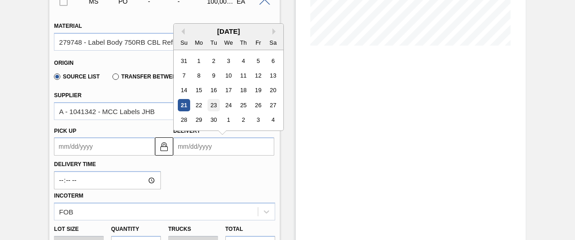
click at [211, 105] on div "23" at bounding box center [213, 105] width 12 height 12
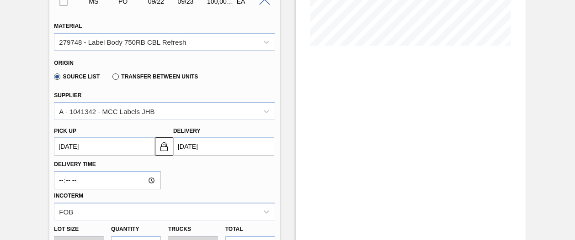
type up3250498908 "[DATE]"
type input "[DATE]"
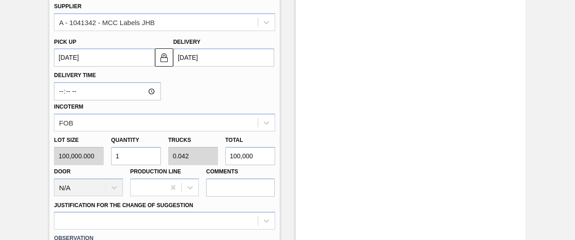
scroll to position [323, 0]
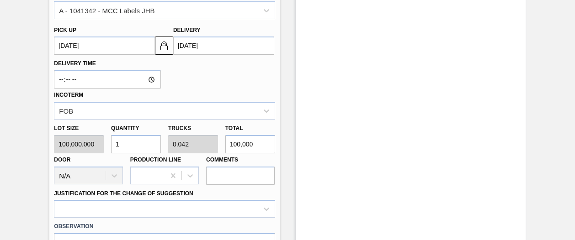
click at [148, 144] on input "1" at bounding box center [136, 144] width 50 height 18
type input "0"
type input "1"
type input "0.042"
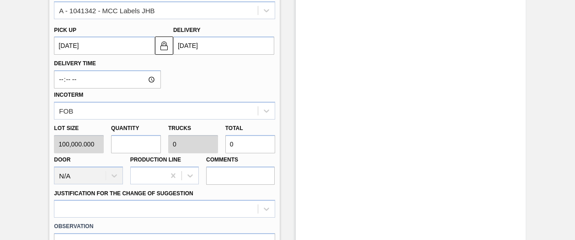
type input "100,000"
type input "12"
type input "0.5"
type input "1,200,000"
type input "120"
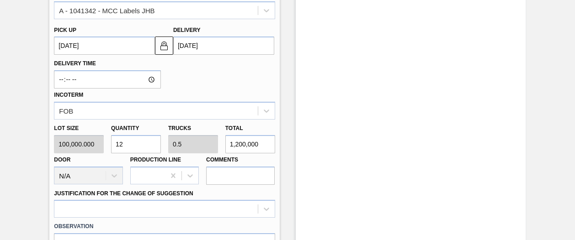
type input "5"
type input "12,000,000"
type input "1,200"
type input "50"
type input "120,000,000"
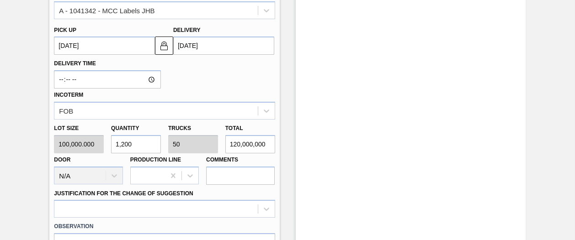
type input "12,000"
type input "500"
type input "1,200,000,000"
type input "120,000"
type input "5,000"
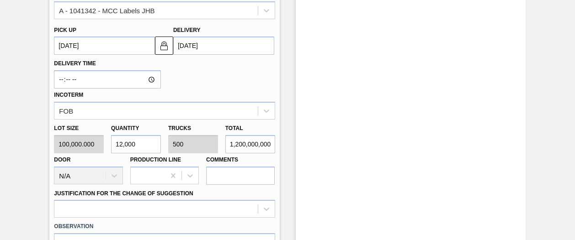
type input "12,000,000,000"
type input "1,200,000"
type input "50,000"
type input "120,000,000,000"
type input "1,200,000"
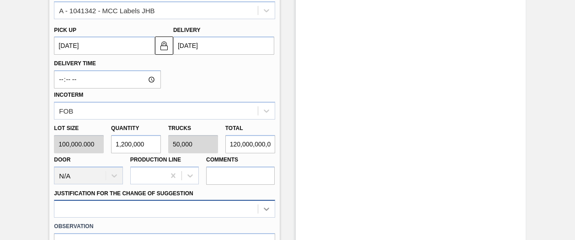
click at [261, 209] on div at bounding box center [164, 209] width 221 height 18
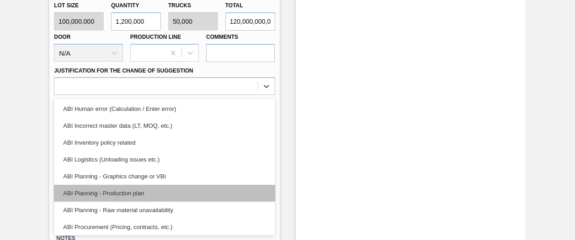
click at [222, 191] on div "ABI Planning - Production plan" at bounding box center [164, 193] width 221 height 17
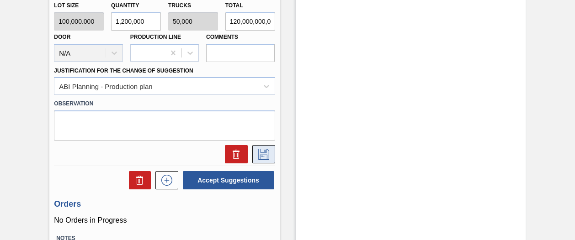
click at [259, 155] on icon at bounding box center [263, 154] width 15 height 11
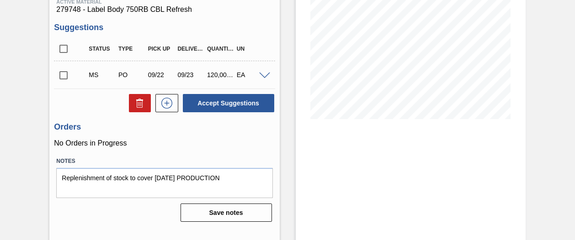
scroll to position [153, 0]
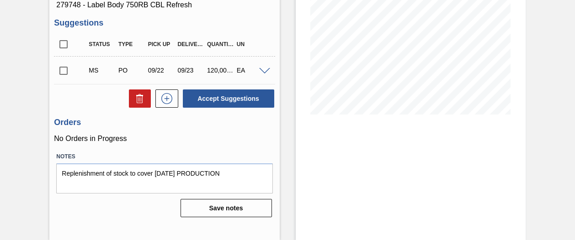
click at [62, 71] on input "checkbox" at bounding box center [63, 70] width 19 height 19
checkbox input "true"
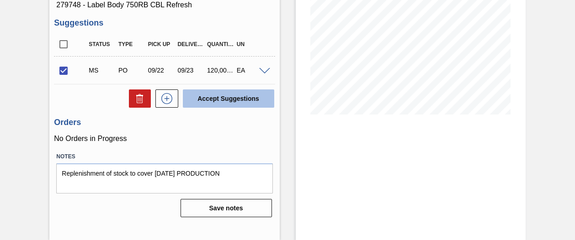
click at [206, 100] on button "Accept Suggestions" at bounding box center [228, 99] width 91 height 18
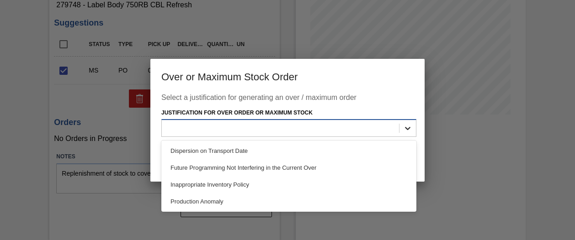
click at [404, 127] on icon at bounding box center [407, 128] width 9 height 9
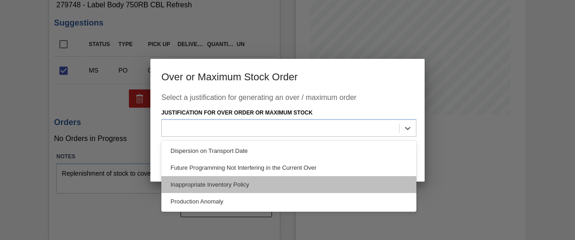
click at [294, 182] on div "Inappropriate Inventory Policy" at bounding box center [288, 184] width 255 height 17
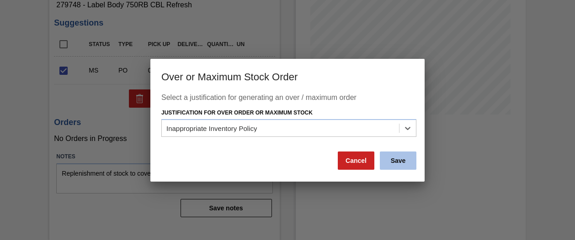
click at [394, 158] on button "Save" at bounding box center [398, 161] width 37 height 18
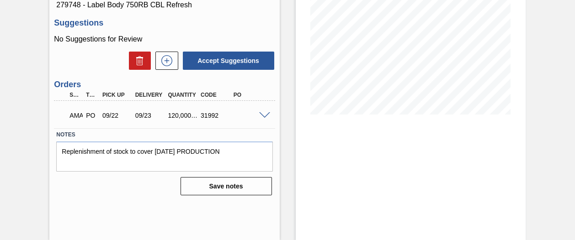
click at [261, 113] on span at bounding box center [264, 115] width 11 height 7
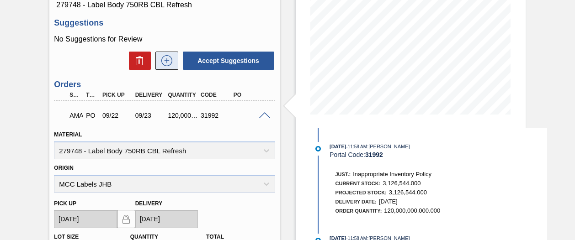
click at [168, 63] on icon at bounding box center [166, 60] width 15 height 11
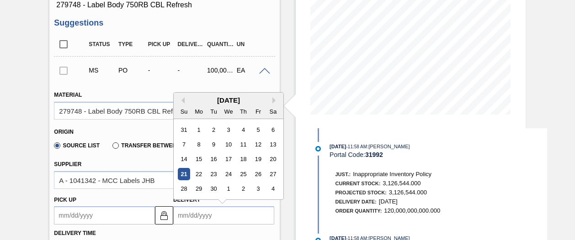
click at [191, 212] on input "Delivery" at bounding box center [223, 216] width 101 height 18
click at [215, 175] on div "23" at bounding box center [213, 174] width 12 height 12
type up3250498909 "[DATE]"
type input "[DATE]"
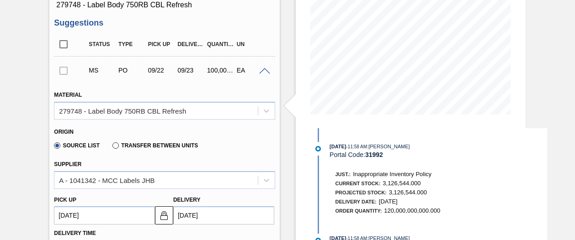
drag, startPoint x: 573, startPoint y: 83, endPoint x: 567, endPoint y: 116, distance: 34.0
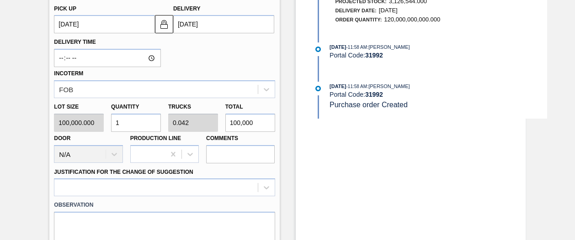
scroll to position [345, 0]
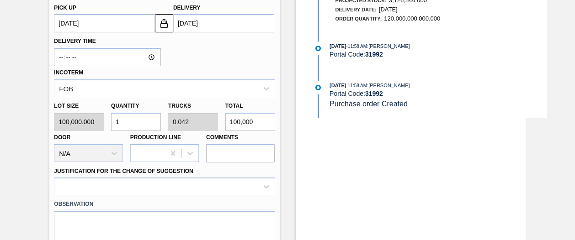
click at [134, 127] on input "1" at bounding box center [136, 122] width 50 height 18
type input "0"
type input "1"
type input "0.042"
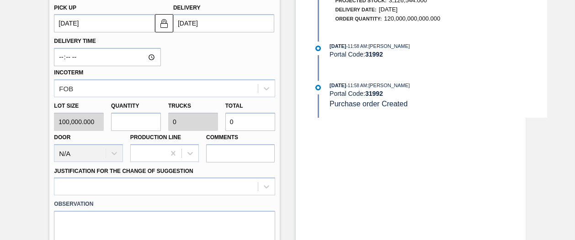
type input "100,000"
type input "12"
type input "0.5"
type input "1,200,000"
type input "120"
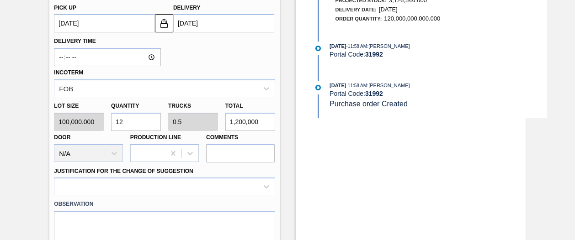
type input "5"
type input "12,000,000"
type input "1,200"
type input "50"
type input "120,000,000"
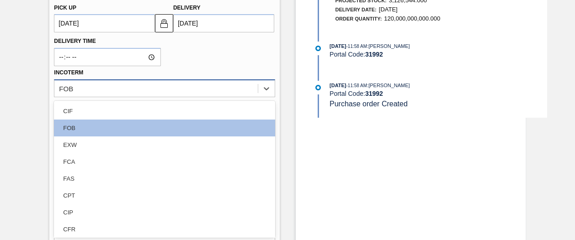
click at [184, 85] on div "FOB" at bounding box center [155, 88] width 203 height 13
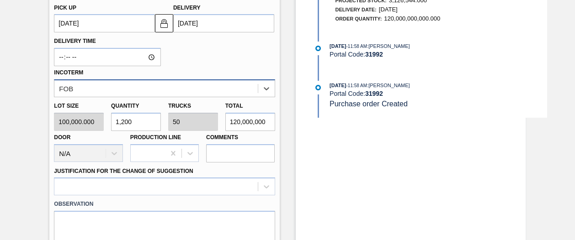
click at [175, 88] on div "FOB" at bounding box center [155, 88] width 203 height 13
click at [144, 121] on input "1,200" at bounding box center [136, 122] width 50 height 18
type input "12,000"
type input "500"
type input "1,200,000,000"
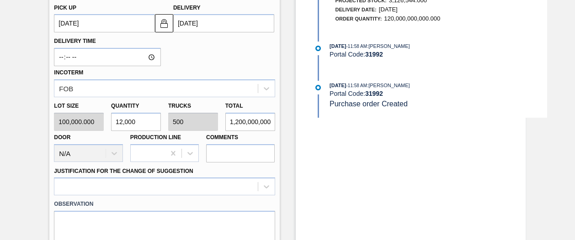
type input "120,000"
type input "5,000"
type input "12,000,000,000"
type input "1,200,000"
type input "50,000"
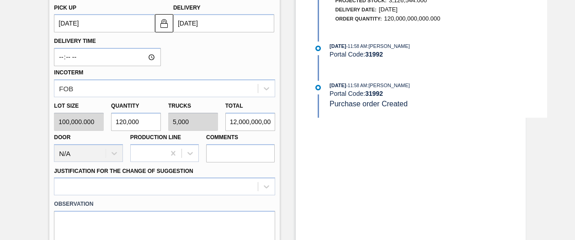
type input "120,000,000,000"
type input "1,200,000"
click at [266, 186] on div at bounding box center [164, 187] width 221 height 18
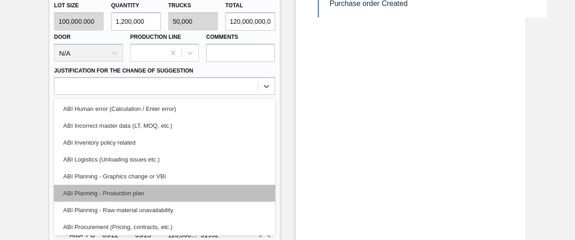
click at [200, 191] on div "ABI Planning - Production plan" at bounding box center [164, 193] width 221 height 17
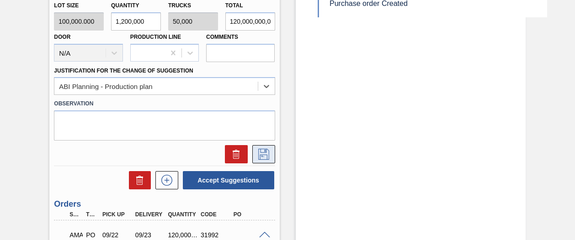
click at [259, 151] on icon at bounding box center [263, 154] width 15 height 11
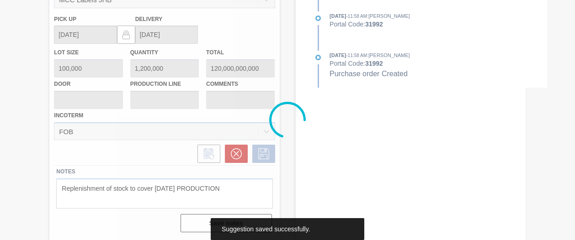
scroll to position [154, 0]
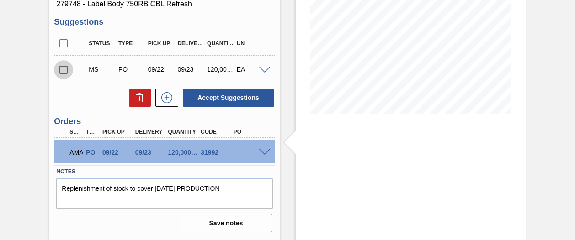
click at [62, 72] on input "checkbox" at bounding box center [63, 69] width 19 height 19
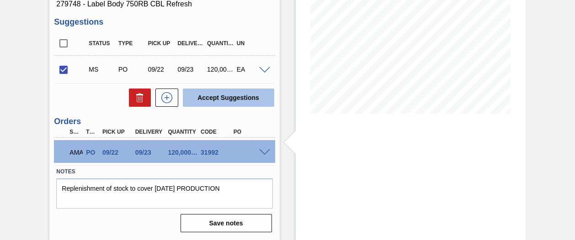
click at [201, 95] on button "Accept Suggestions" at bounding box center [228, 98] width 91 height 18
checkbox input "false"
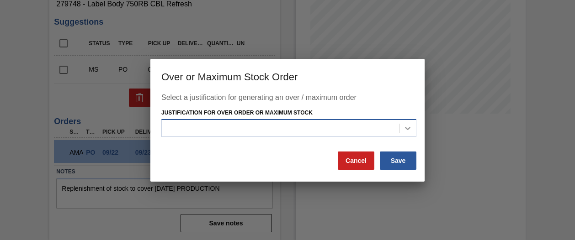
click at [410, 129] on icon at bounding box center [407, 128] width 9 height 9
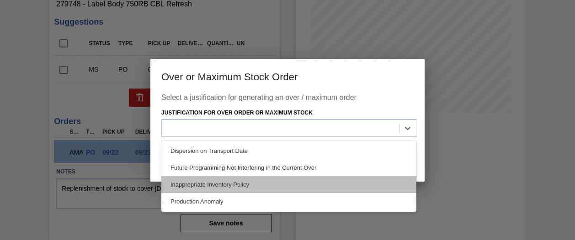
click at [336, 178] on div "Inappropriate Inventory Policy" at bounding box center [288, 184] width 255 height 17
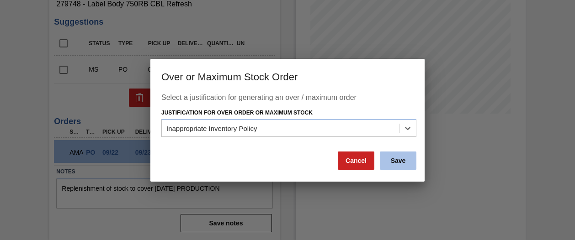
click at [392, 155] on button "Save" at bounding box center [398, 161] width 37 height 18
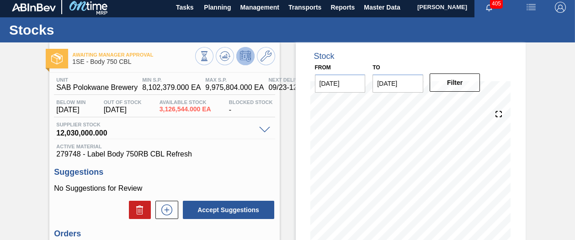
scroll to position [0, 0]
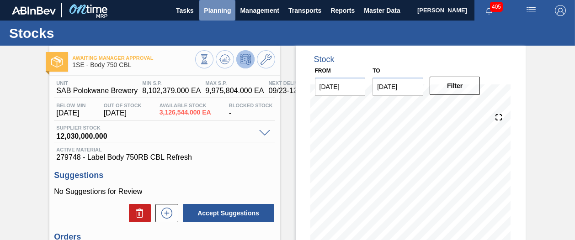
click at [225, 11] on span "Planning" at bounding box center [217, 10] width 27 height 11
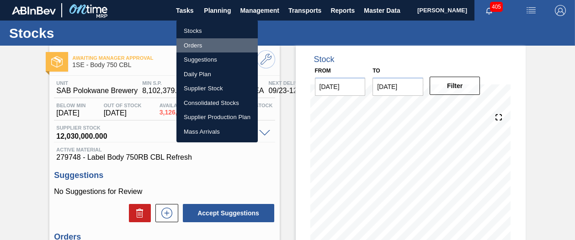
click at [200, 45] on li "Orders" at bounding box center [216, 45] width 81 height 15
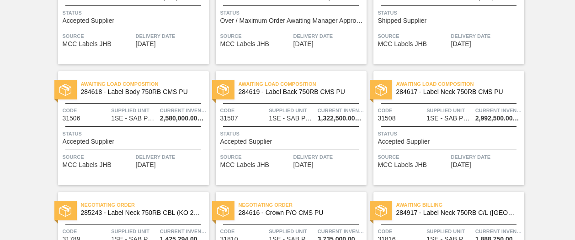
scroll to position [587, 0]
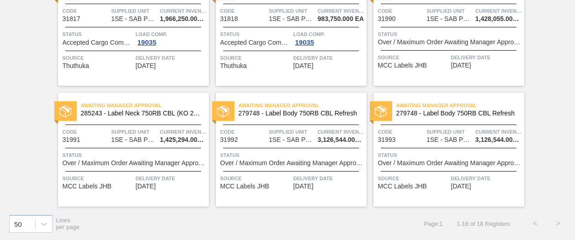
click at [175, 157] on span "Status" at bounding box center [135, 155] width 144 height 9
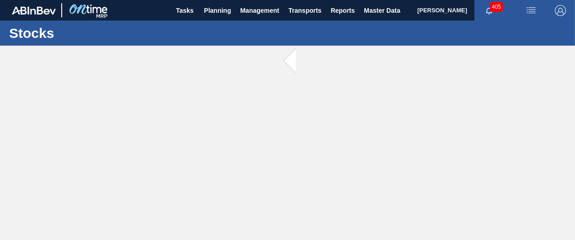
click at [175, 157] on main "Tasks Planning Management Transports Reports Master Data [PERSON_NAME] 405 Mark…" at bounding box center [287, 120] width 575 height 240
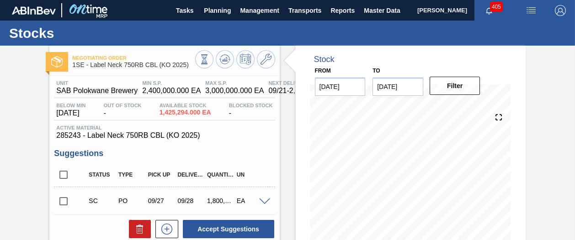
click at [285, 151] on div "Stock From [DATE] to [DATE] Filter" at bounding box center [403, 223] width 246 height 354
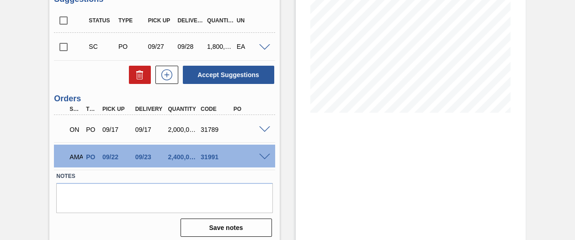
scroll to position [160, 0]
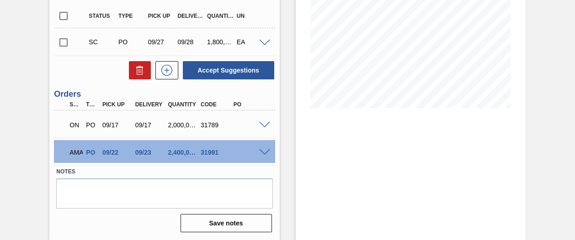
click at [263, 151] on span at bounding box center [264, 152] width 11 height 7
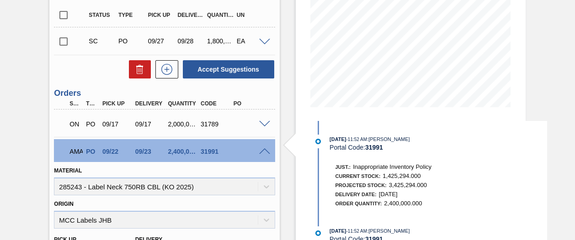
scroll to position [169, 0]
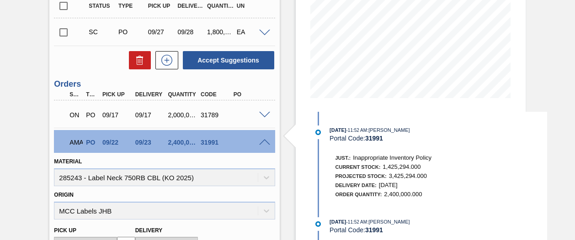
click at [340, 219] on div "09/21/2025 - 11:52 AM : Shimi Mahole" at bounding box center [437, 221] width 217 height 9
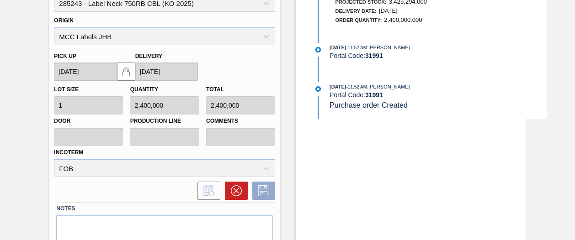
scroll to position [347, 0]
